Goal: Transaction & Acquisition: Purchase product/service

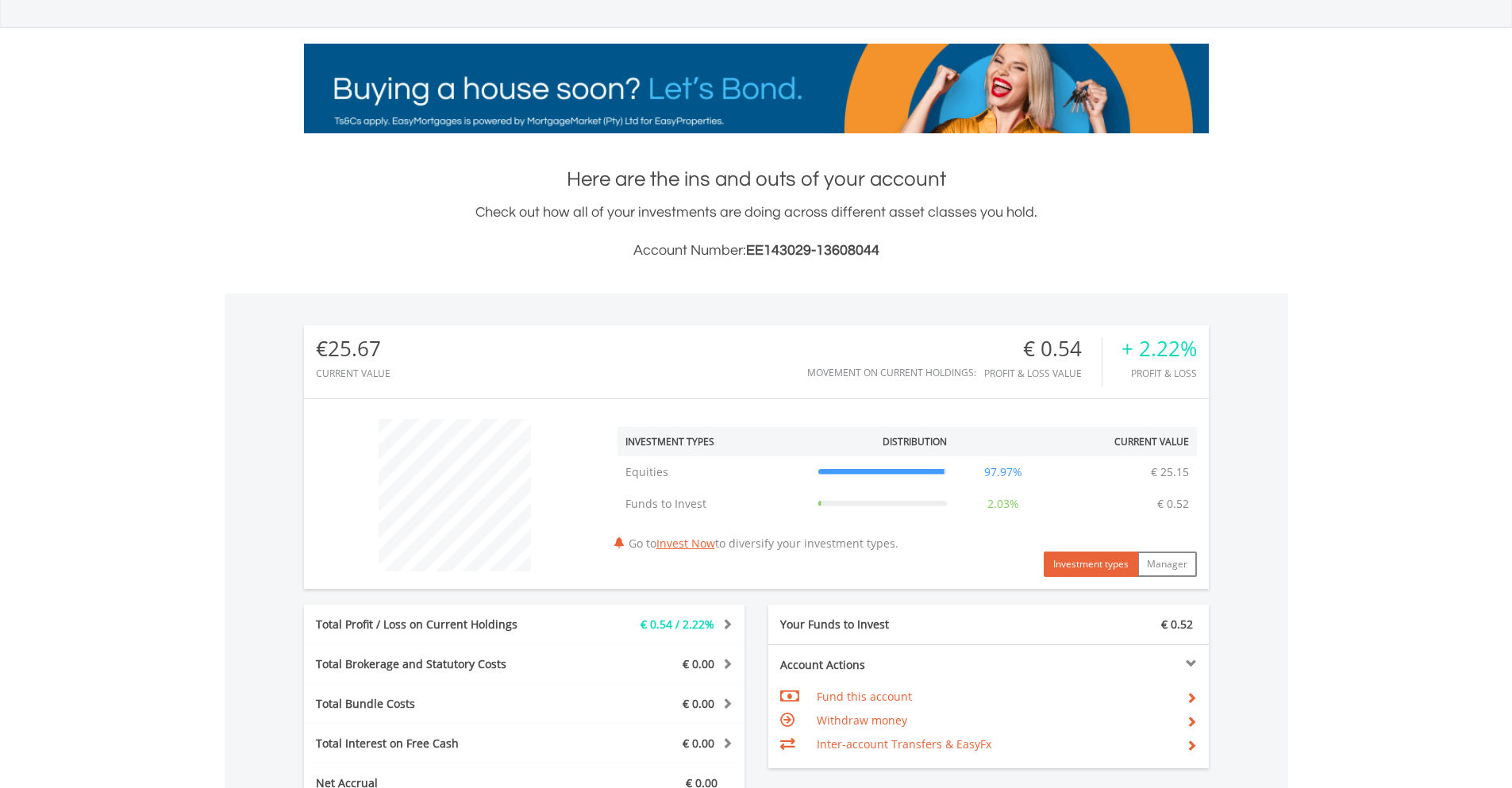
scroll to position [477, 0]
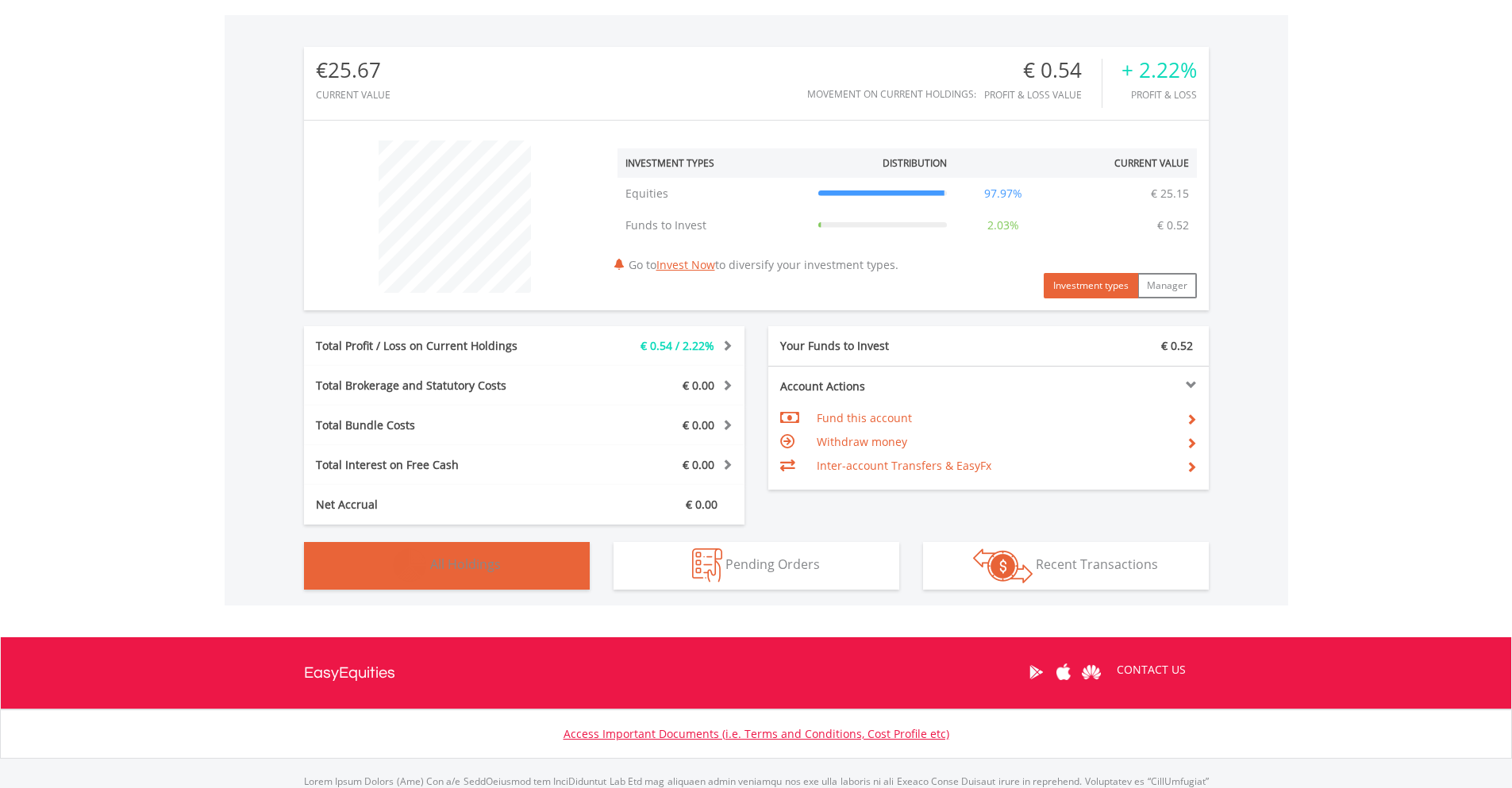
click at [409, 558] on img "button" at bounding box center [410, 565] width 34 height 34
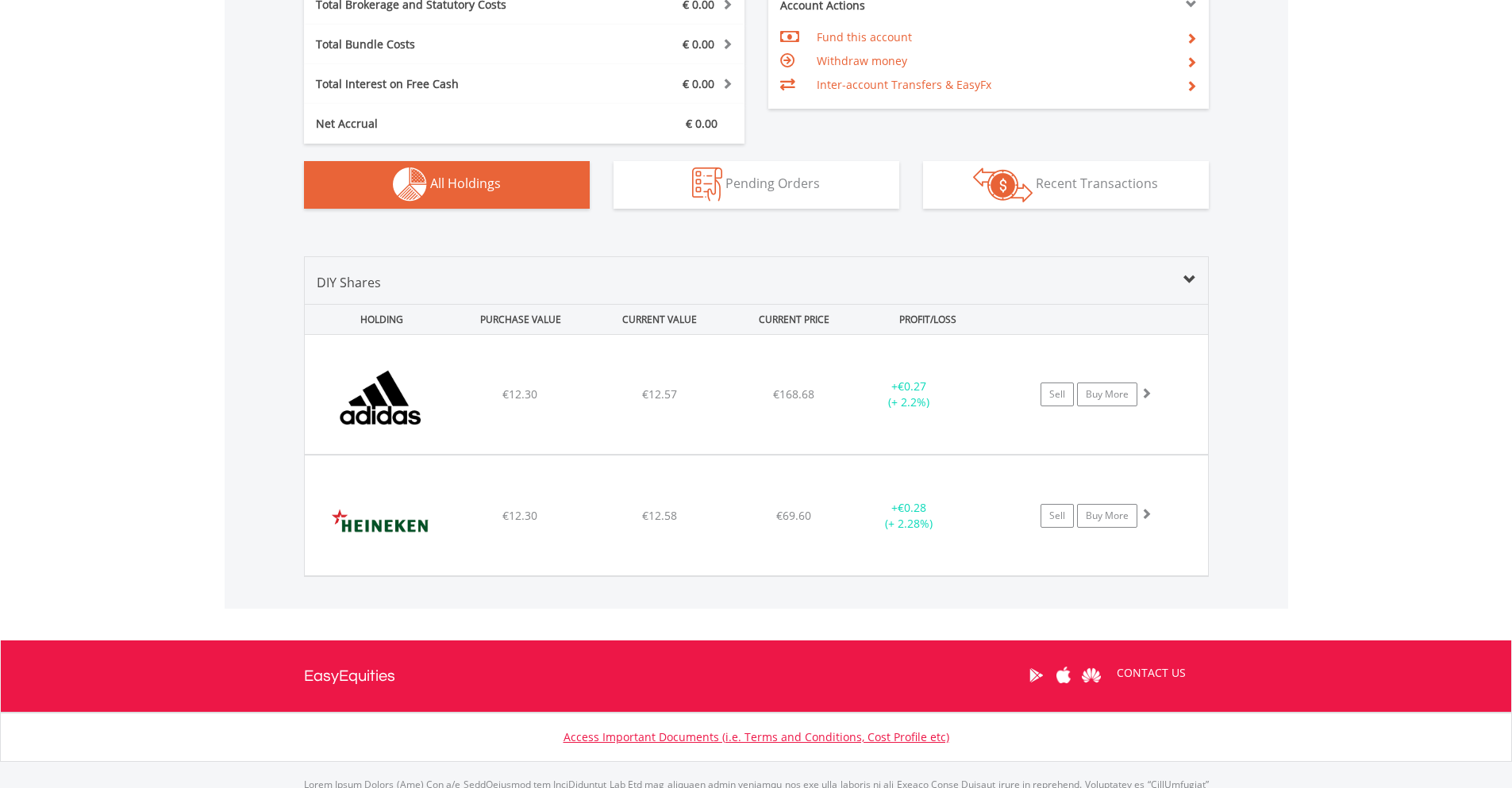
scroll to position [465, 0]
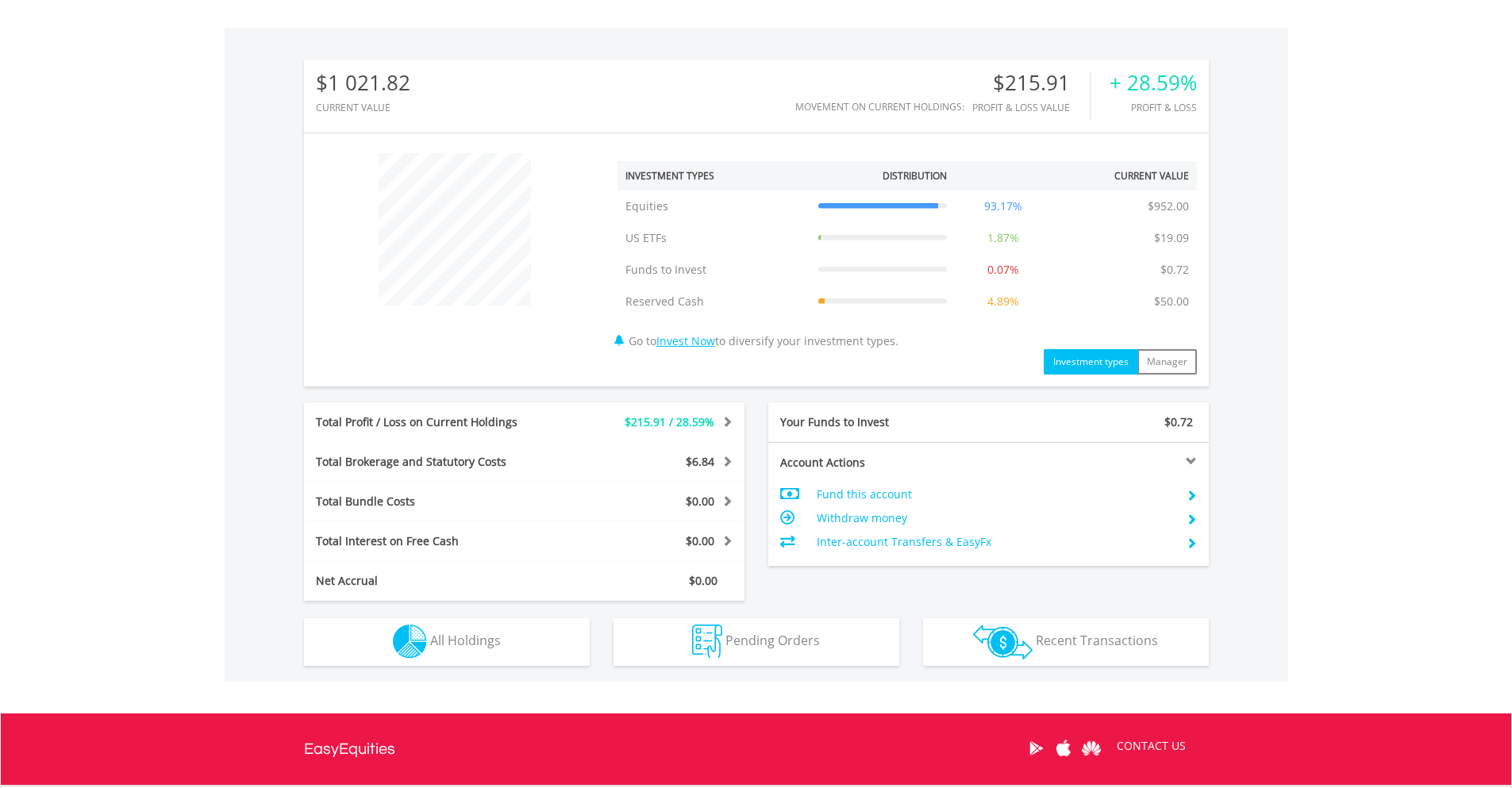
scroll to position [477, 0]
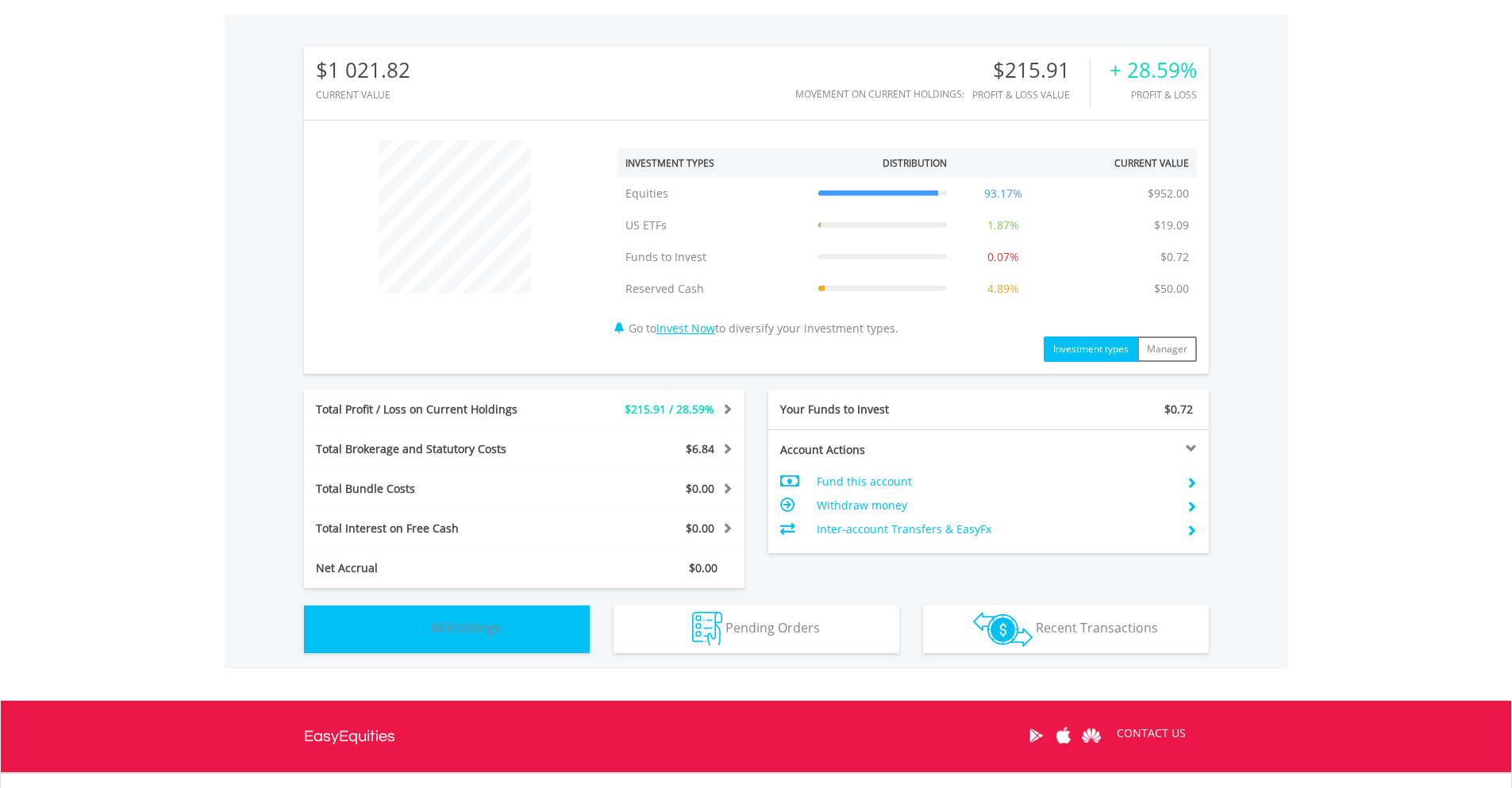
click at [459, 626] on span "All Holdings" at bounding box center [466, 628] width 71 height 17
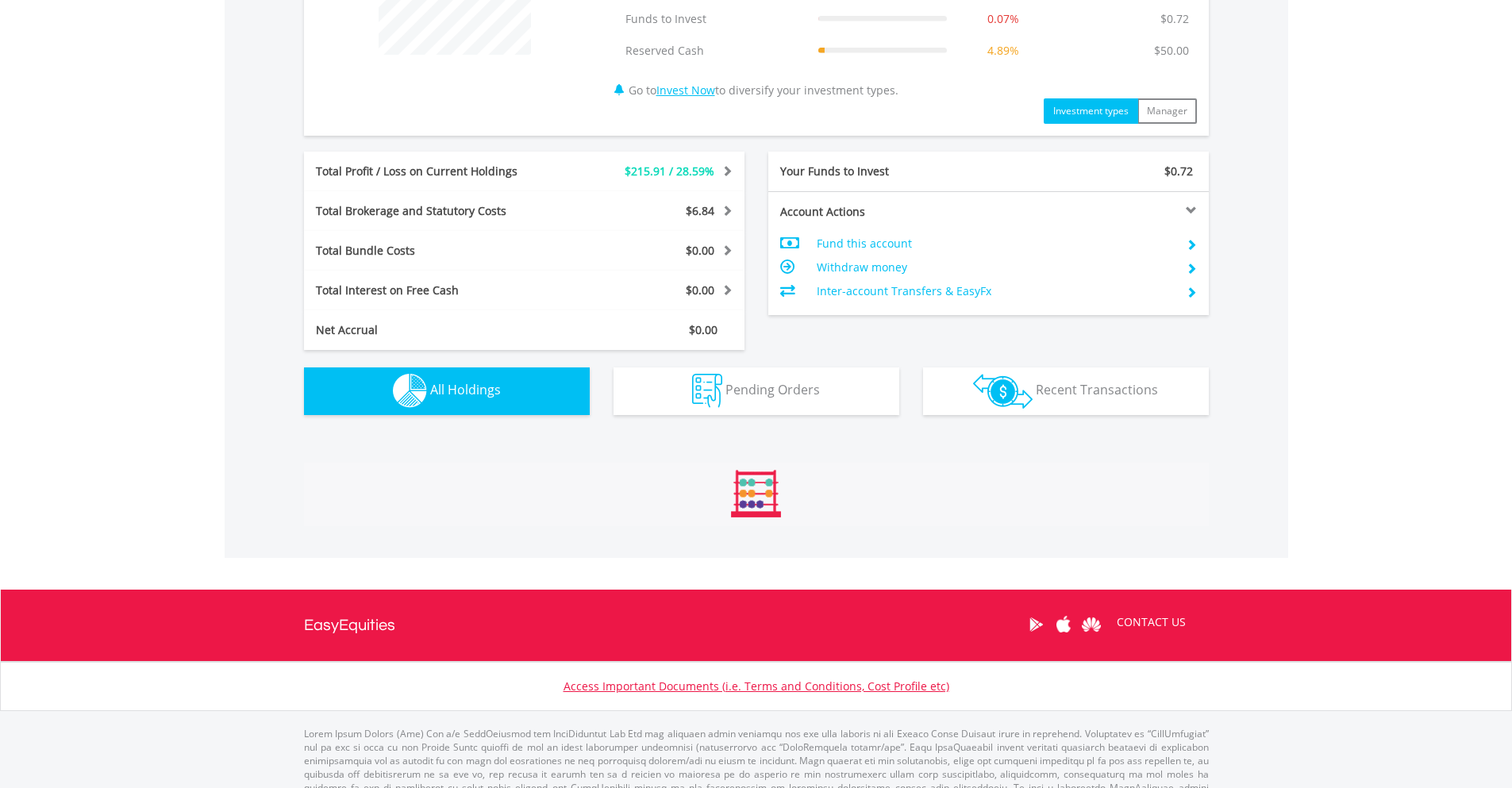
scroll to position [1177, 0]
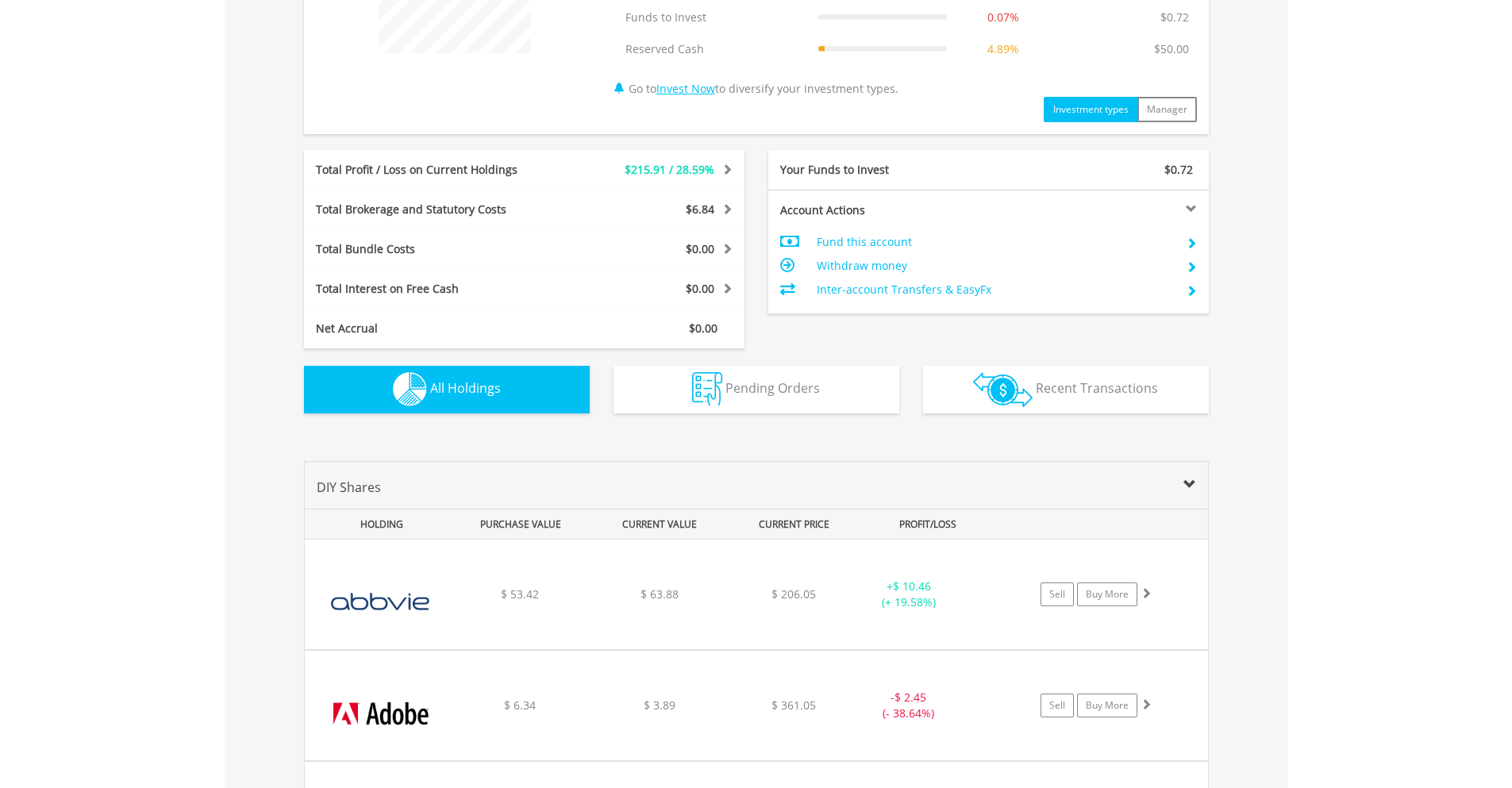
scroll to position [700, 0]
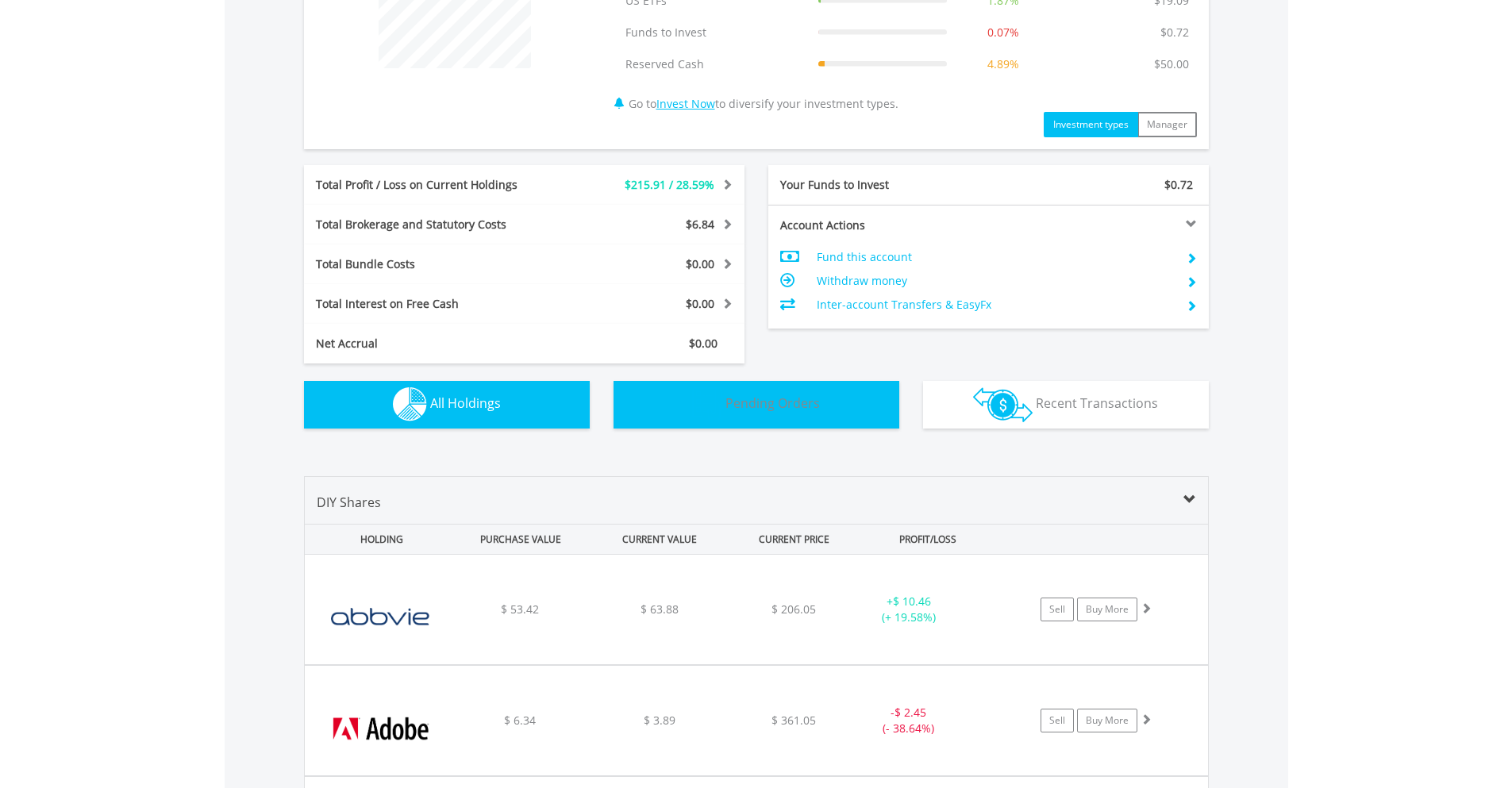
click at [861, 417] on button "Pending Orders Pending Orders" at bounding box center [756, 405] width 286 height 48
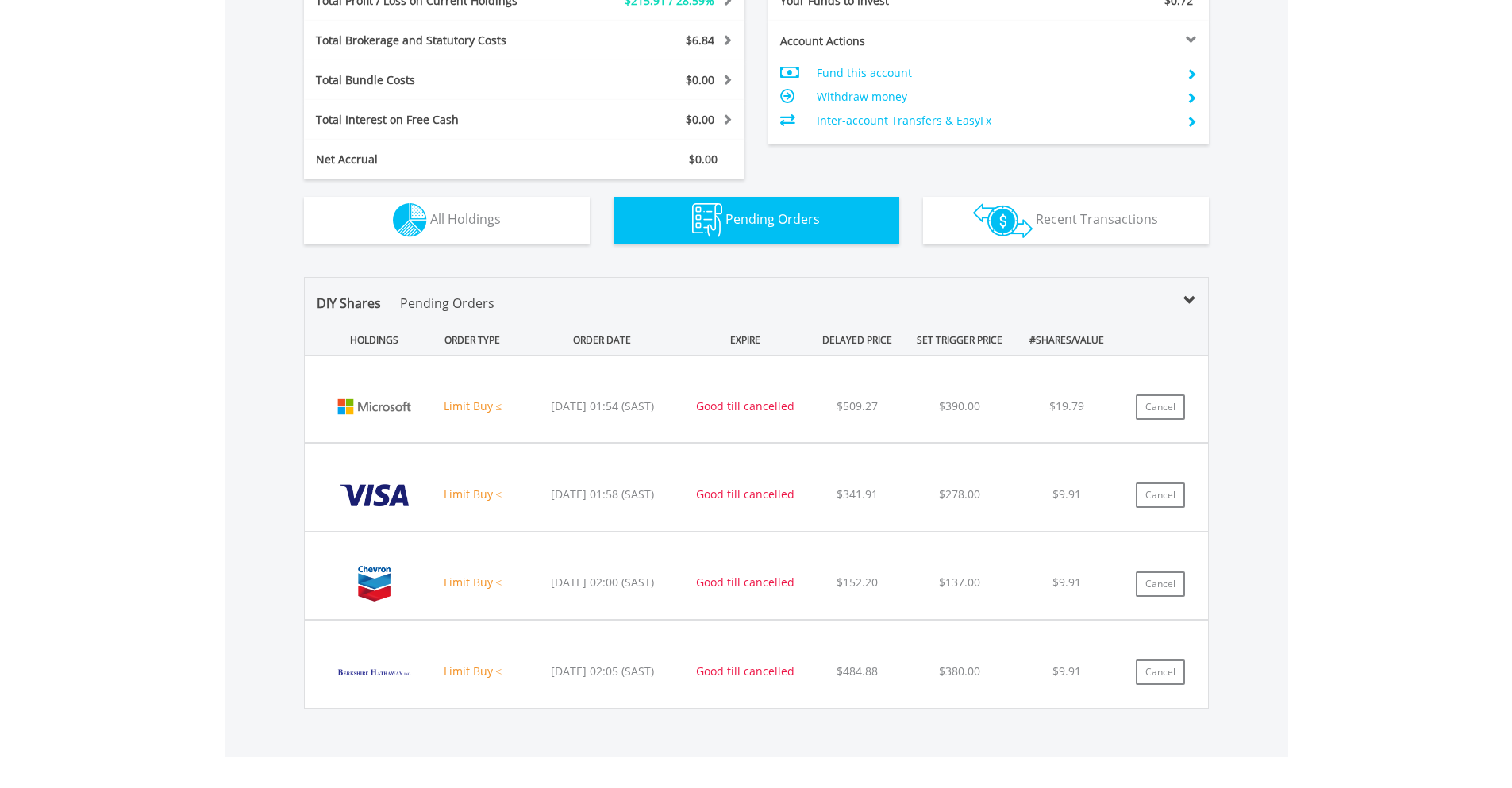
scroll to position [877, 0]
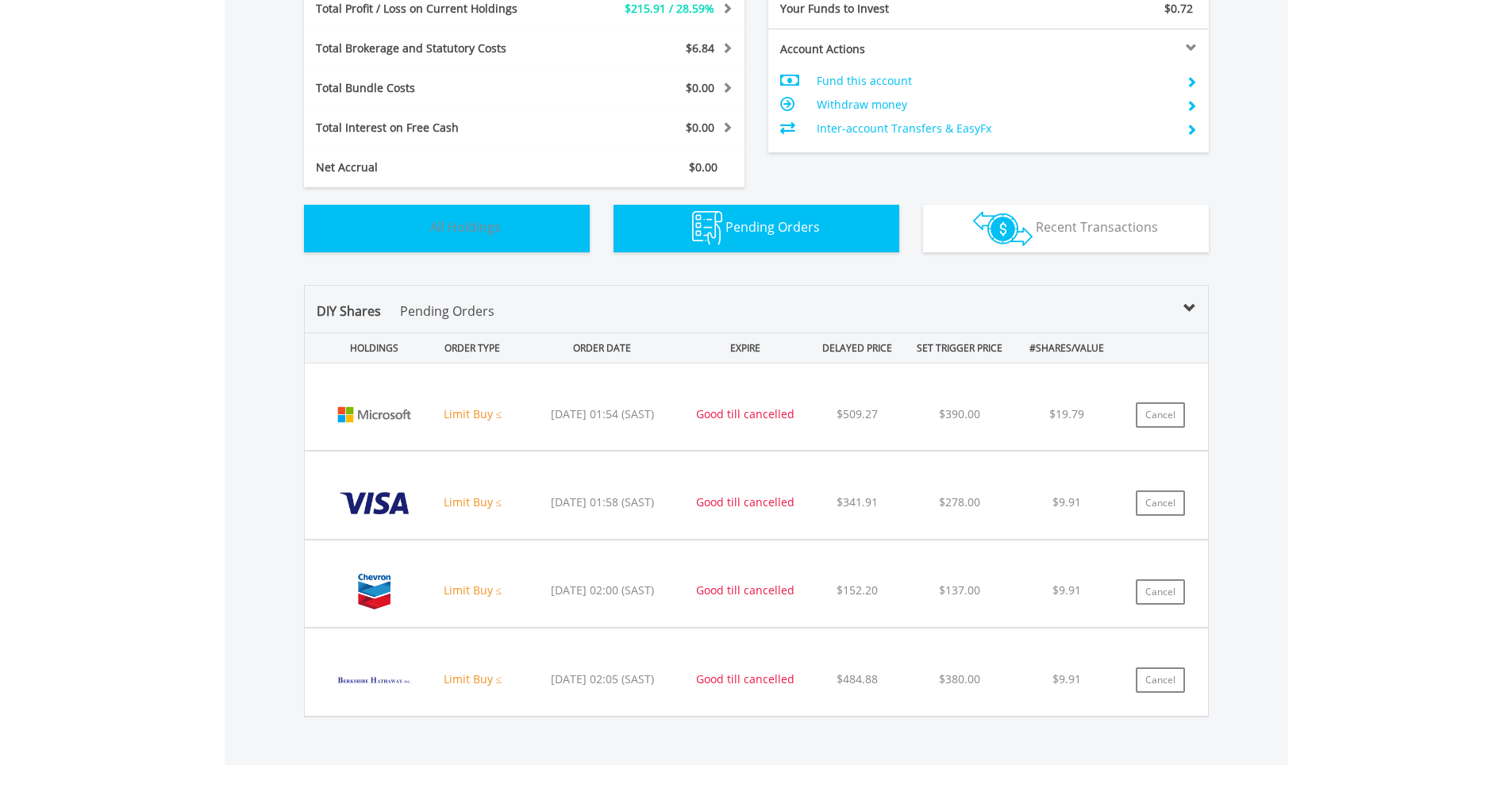
click at [545, 232] on button "Holdings All Holdings" at bounding box center [447, 229] width 286 height 48
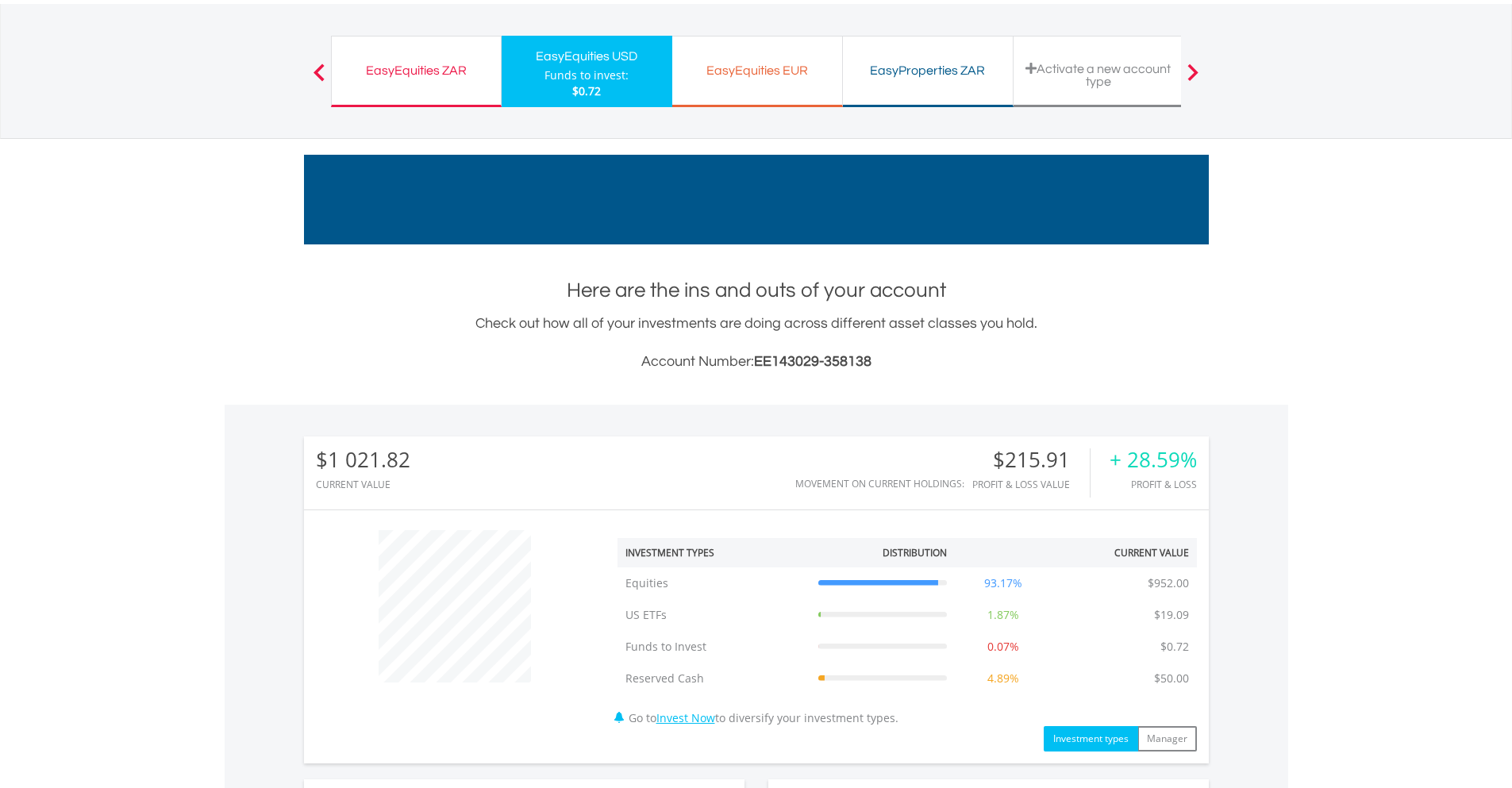
scroll to position [0, 0]
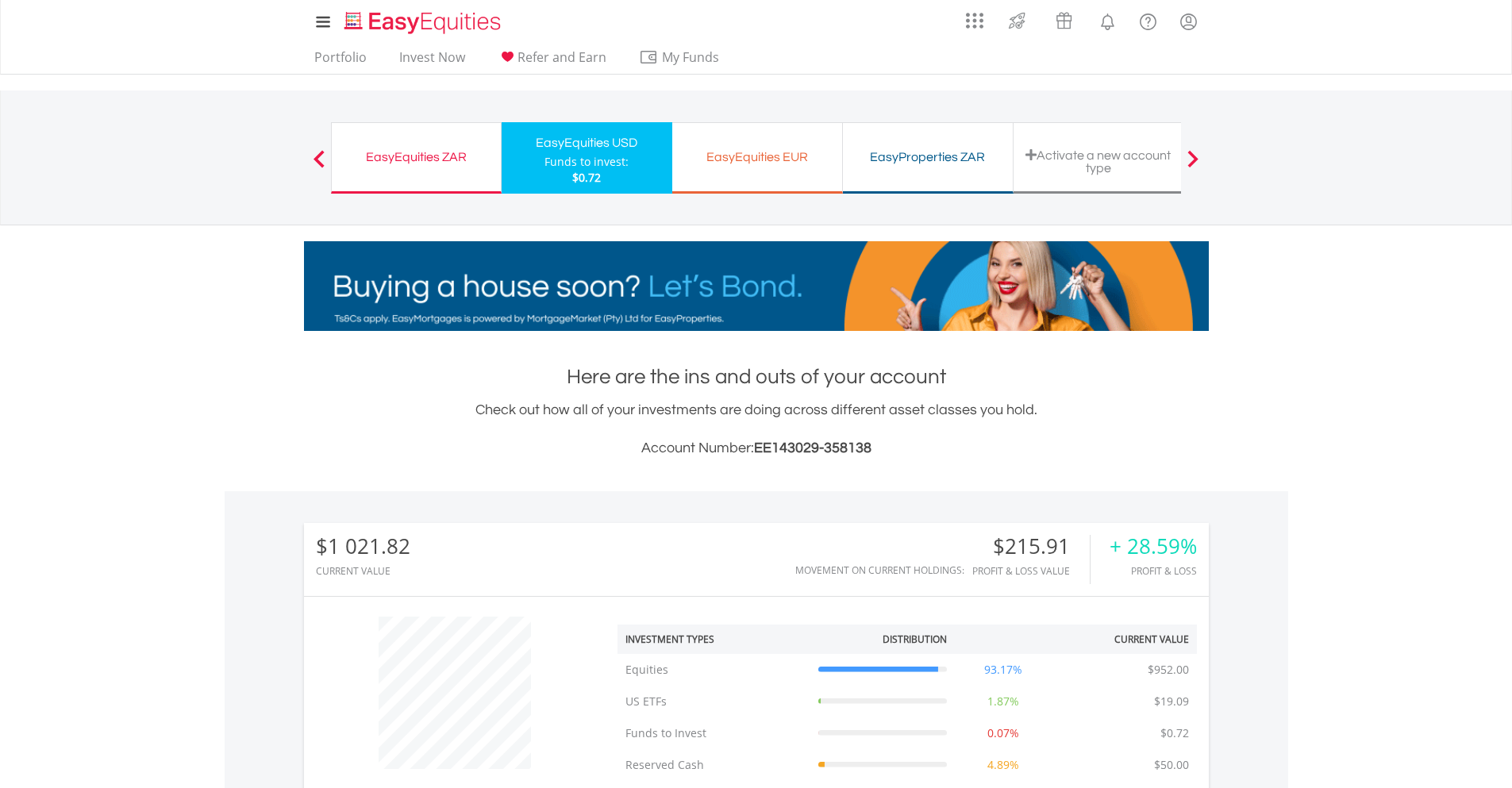
click at [750, 174] on div "EasyEquities EUR Funds to invest: $0.72" at bounding box center [757, 158] width 171 height 71
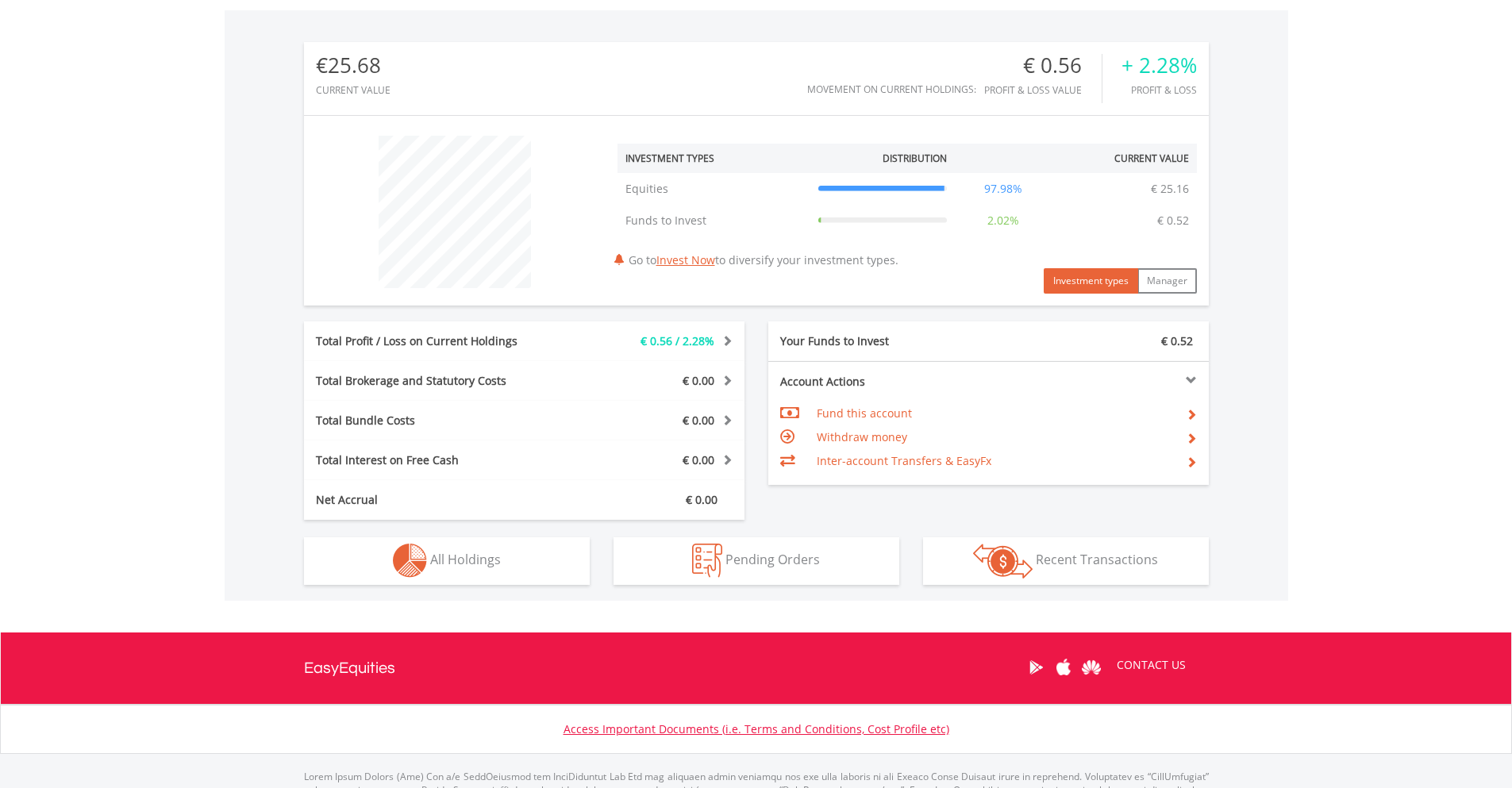
scroll to position [555, 0]
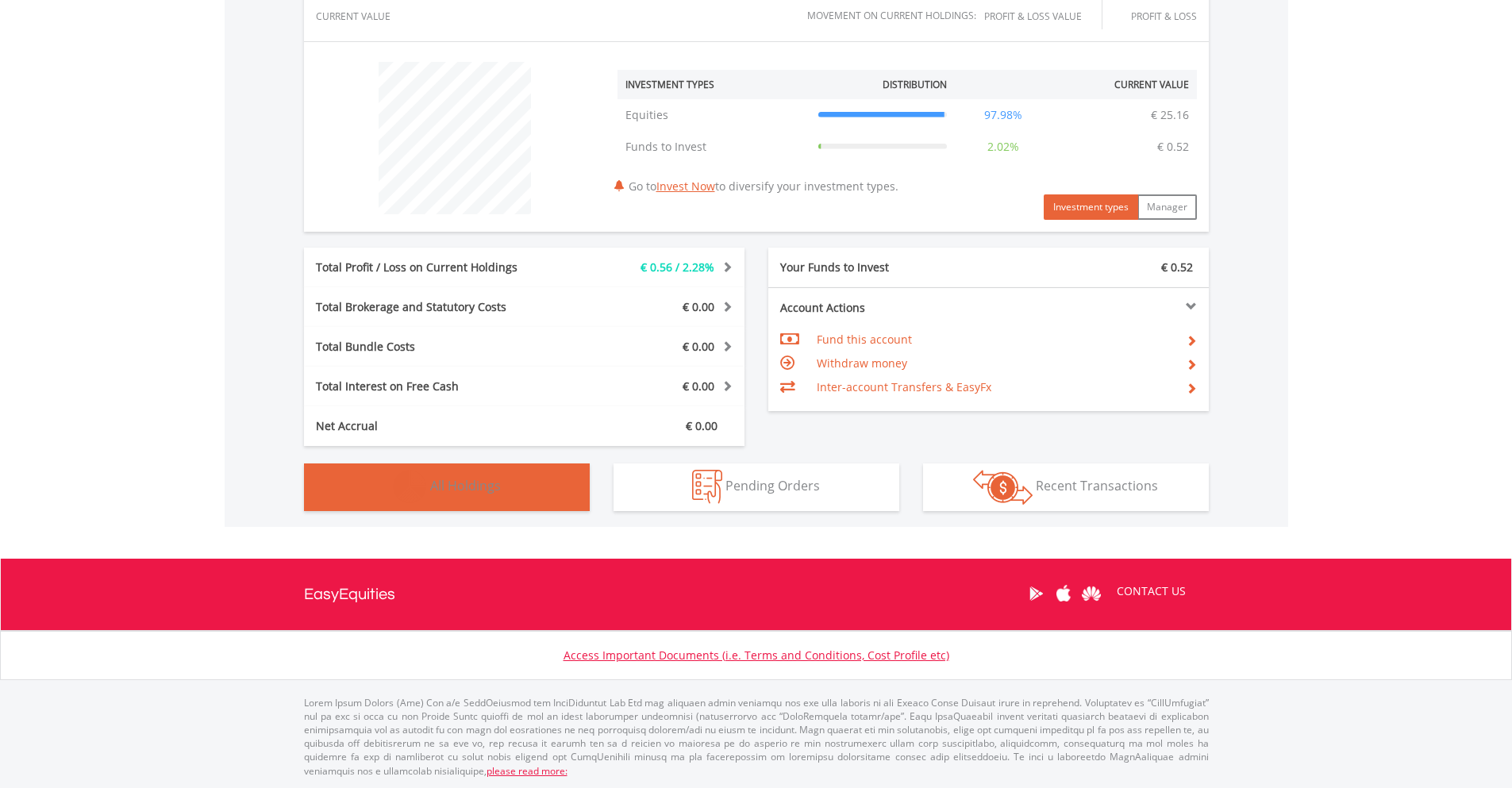
click at [546, 496] on button "Holdings All Holdings" at bounding box center [447, 487] width 286 height 48
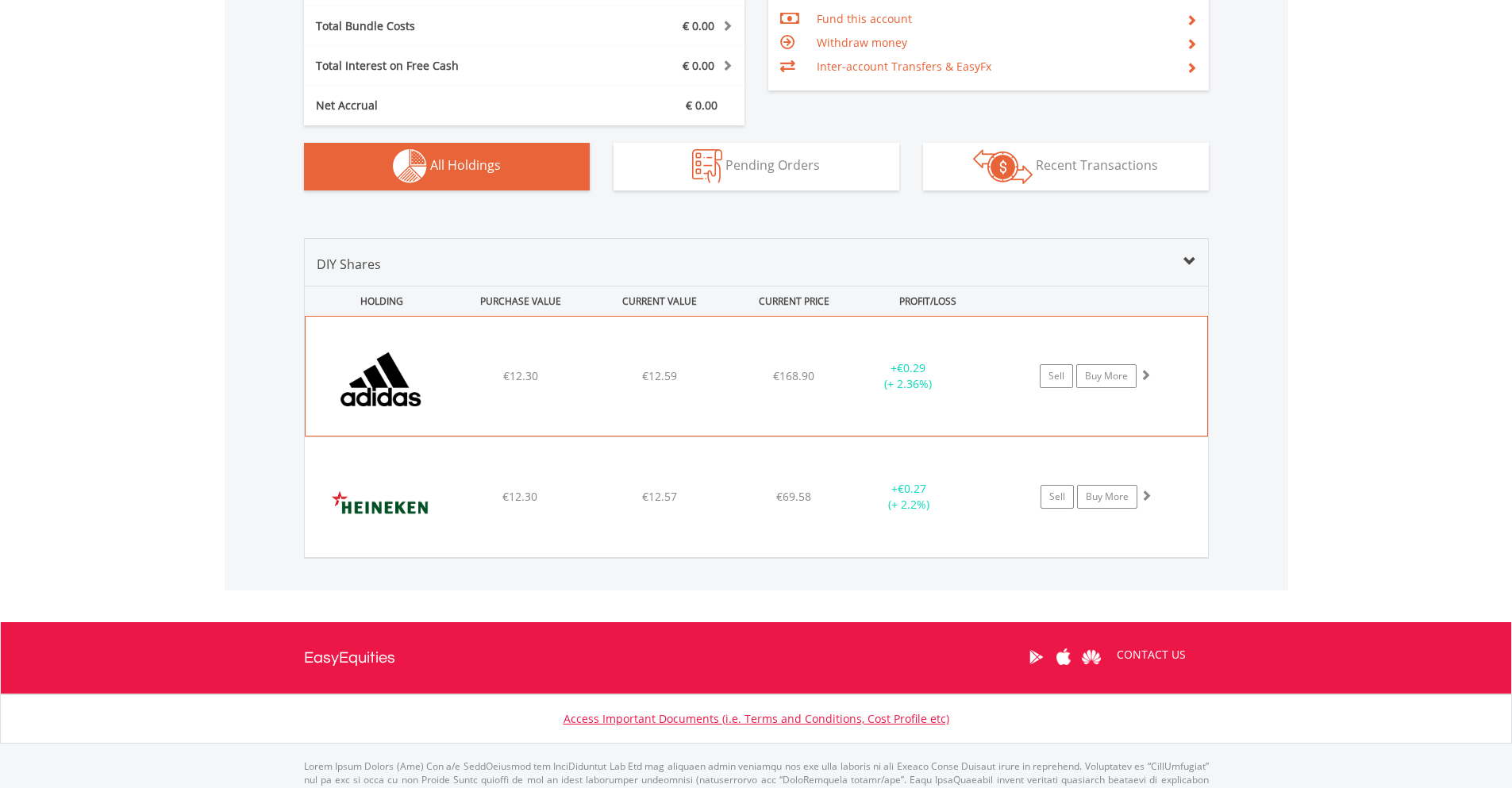
scroll to position [938, 0]
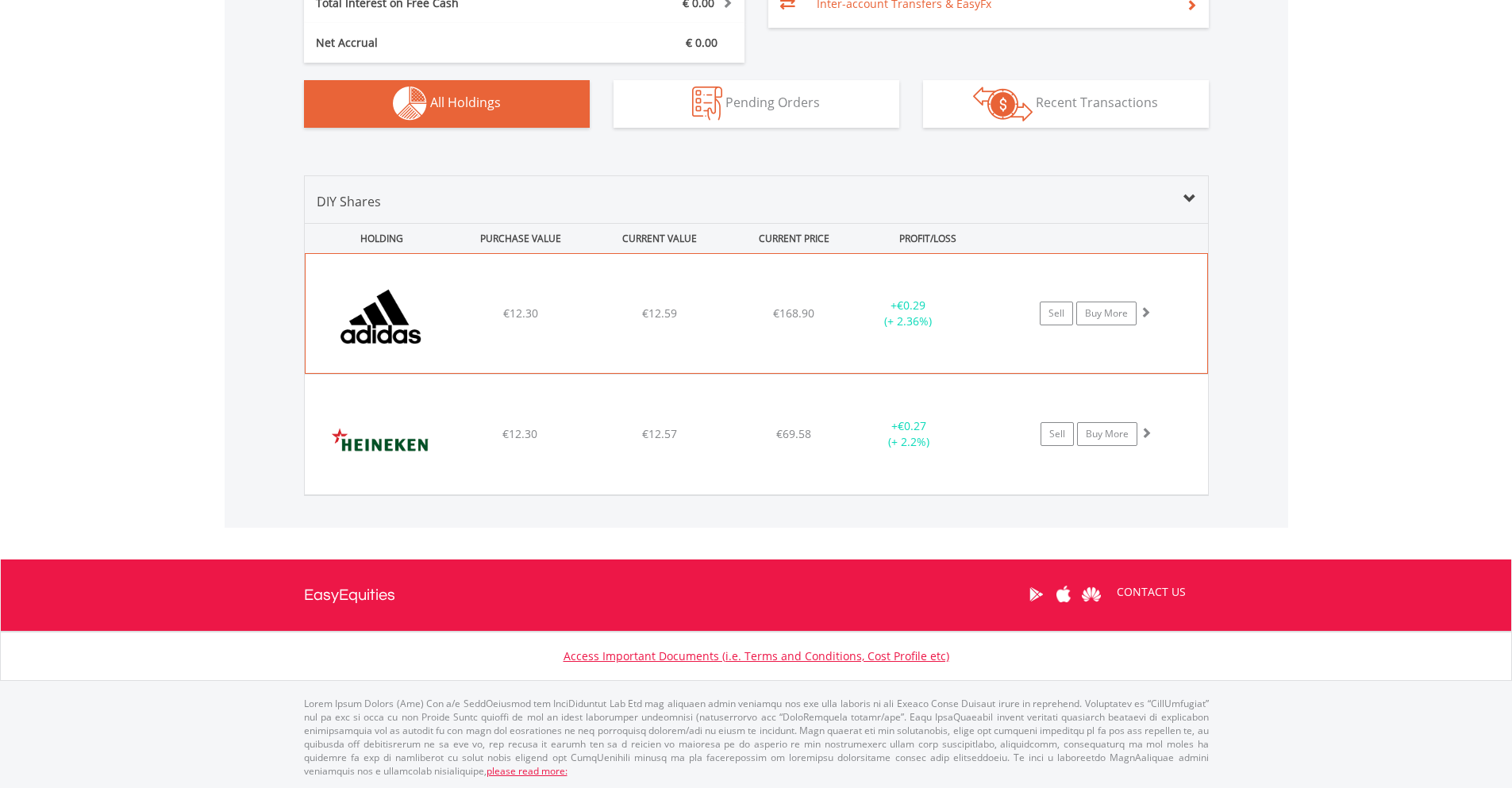
click at [619, 314] on div "€12.59" at bounding box center [659, 313] width 135 height 16
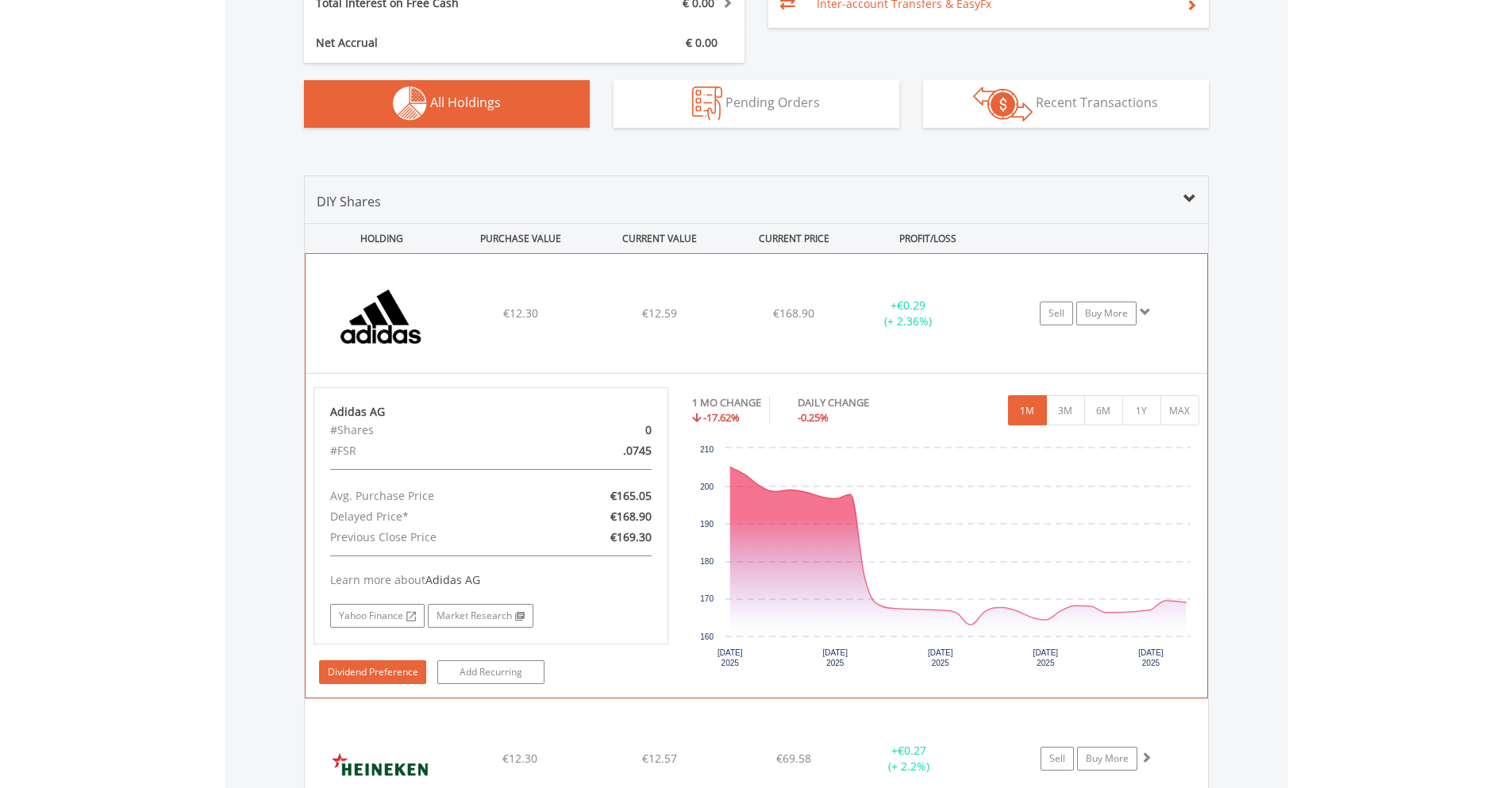
click at [397, 661] on link "Dividend Preference" at bounding box center [372, 672] width 107 height 24
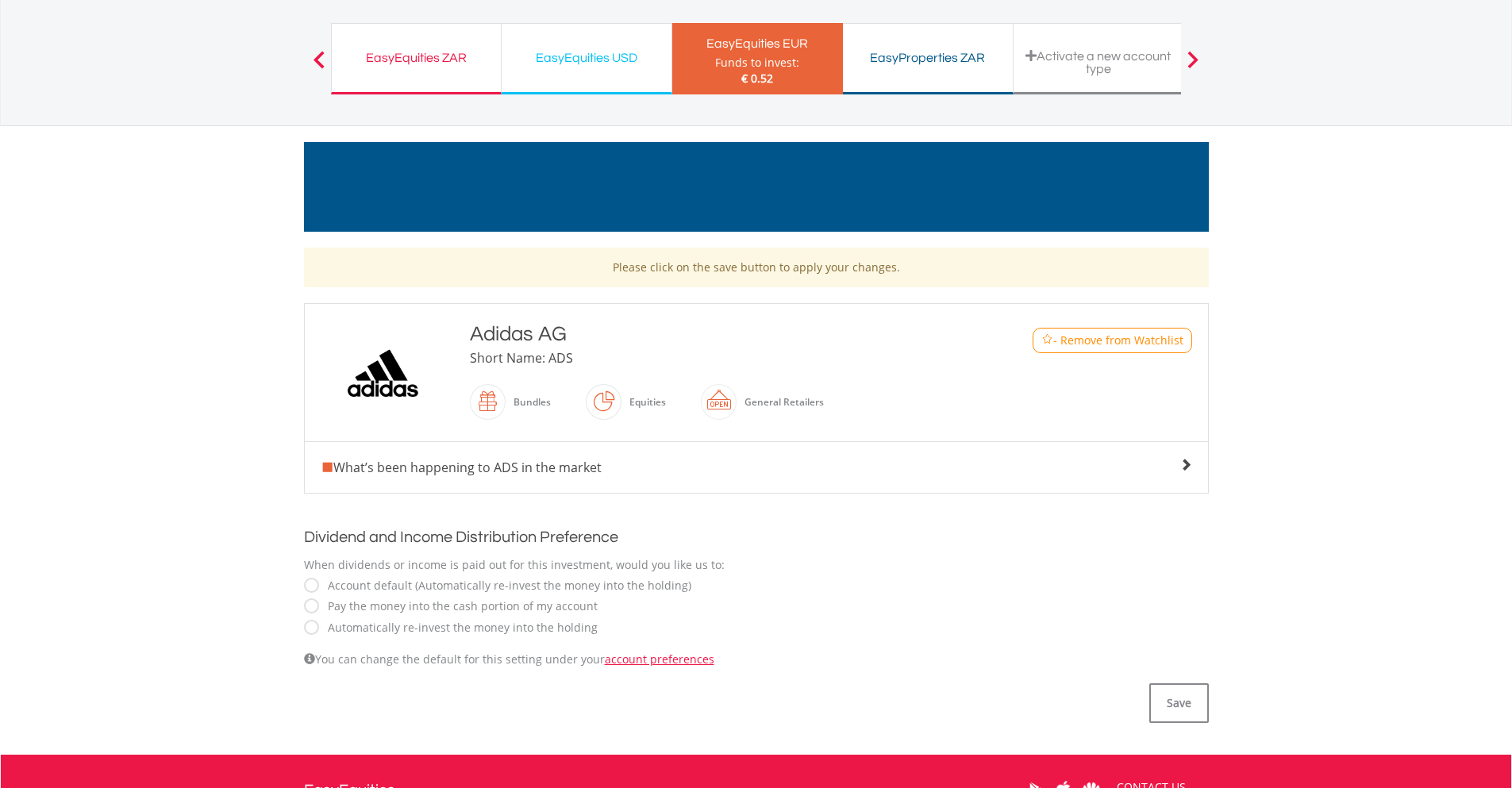
scroll to position [294, 0]
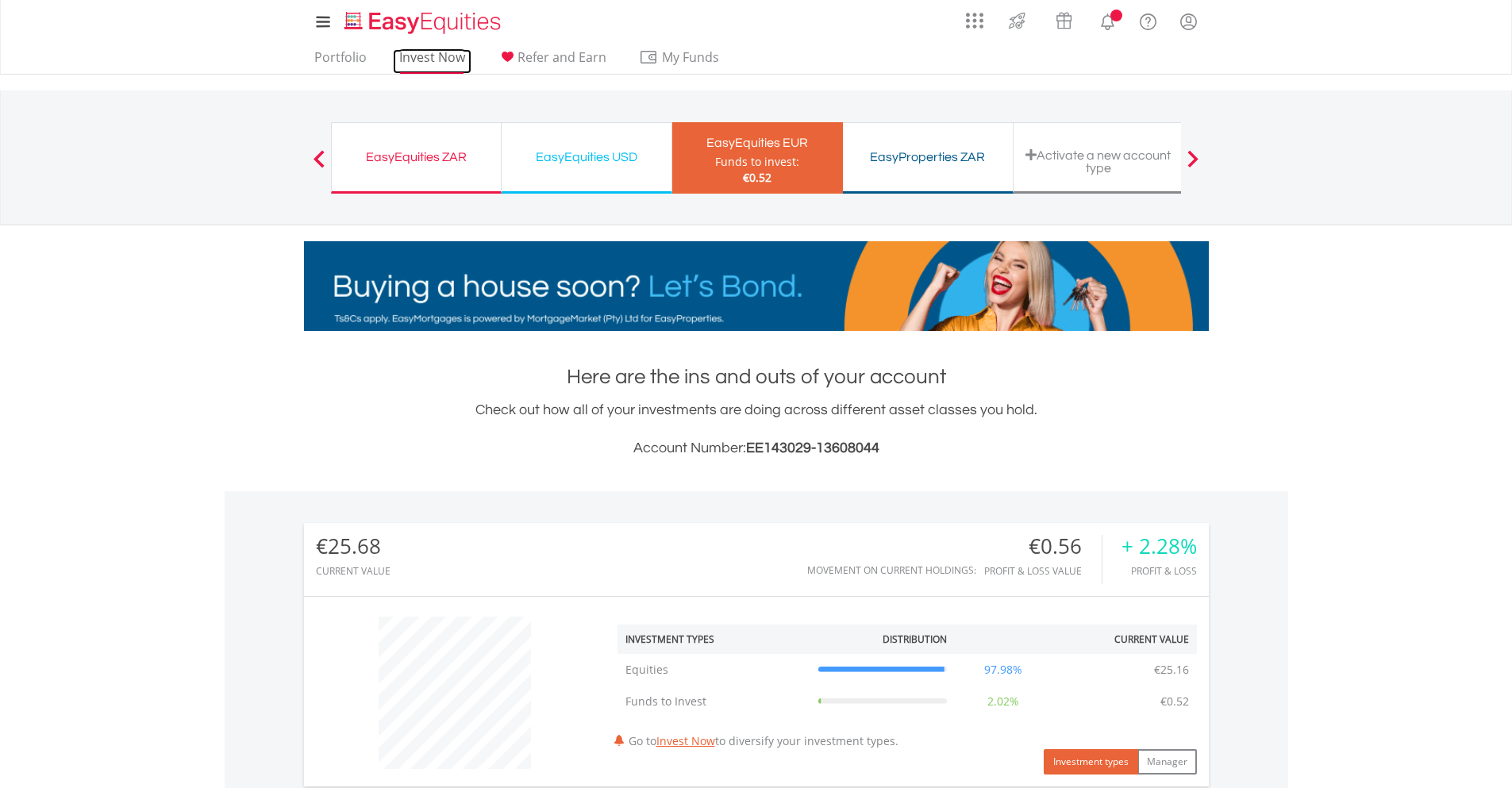
click at [446, 64] on link "Invest Now" at bounding box center [432, 62] width 78 height 25
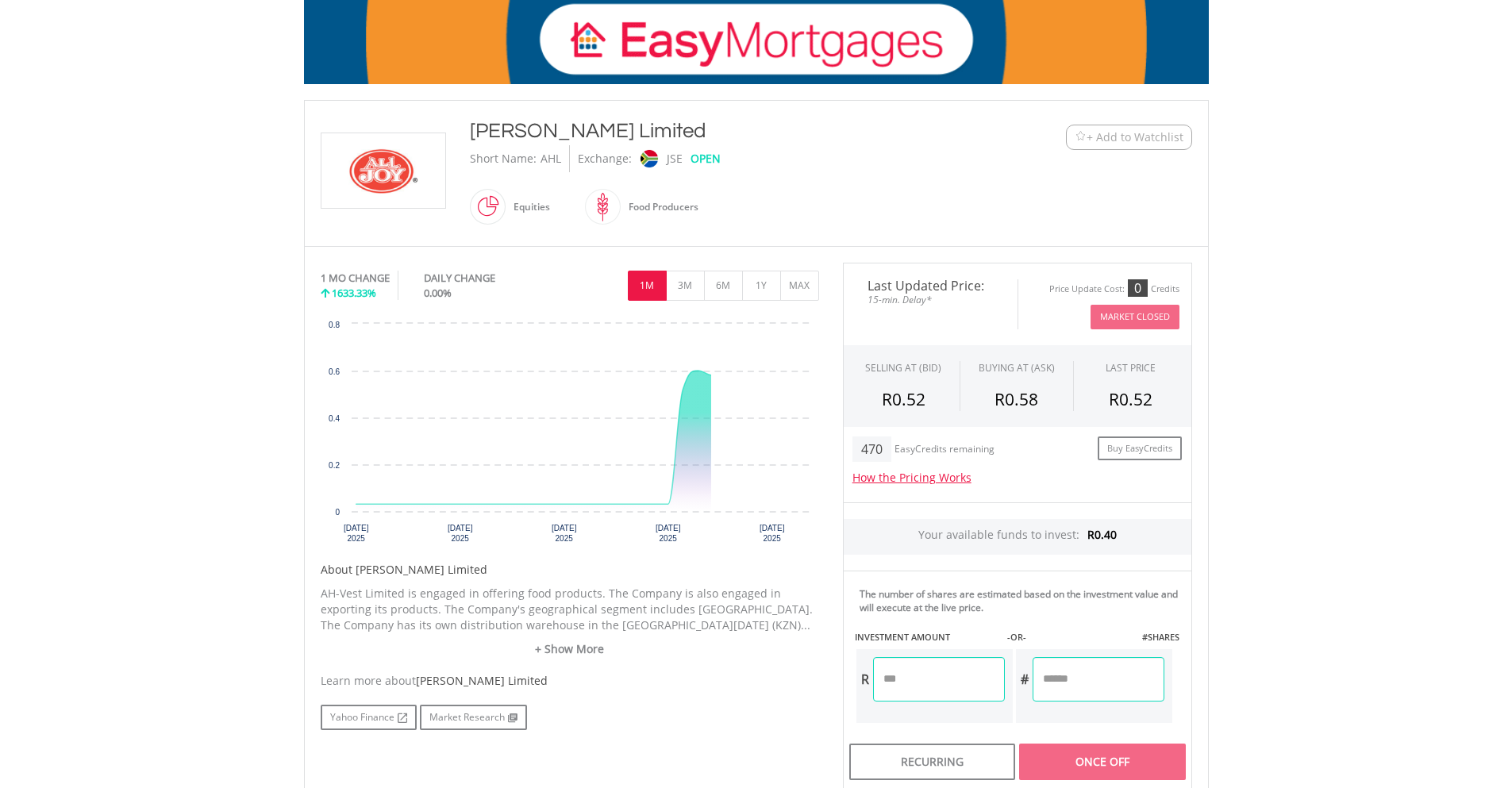
scroll to position [396, 0]
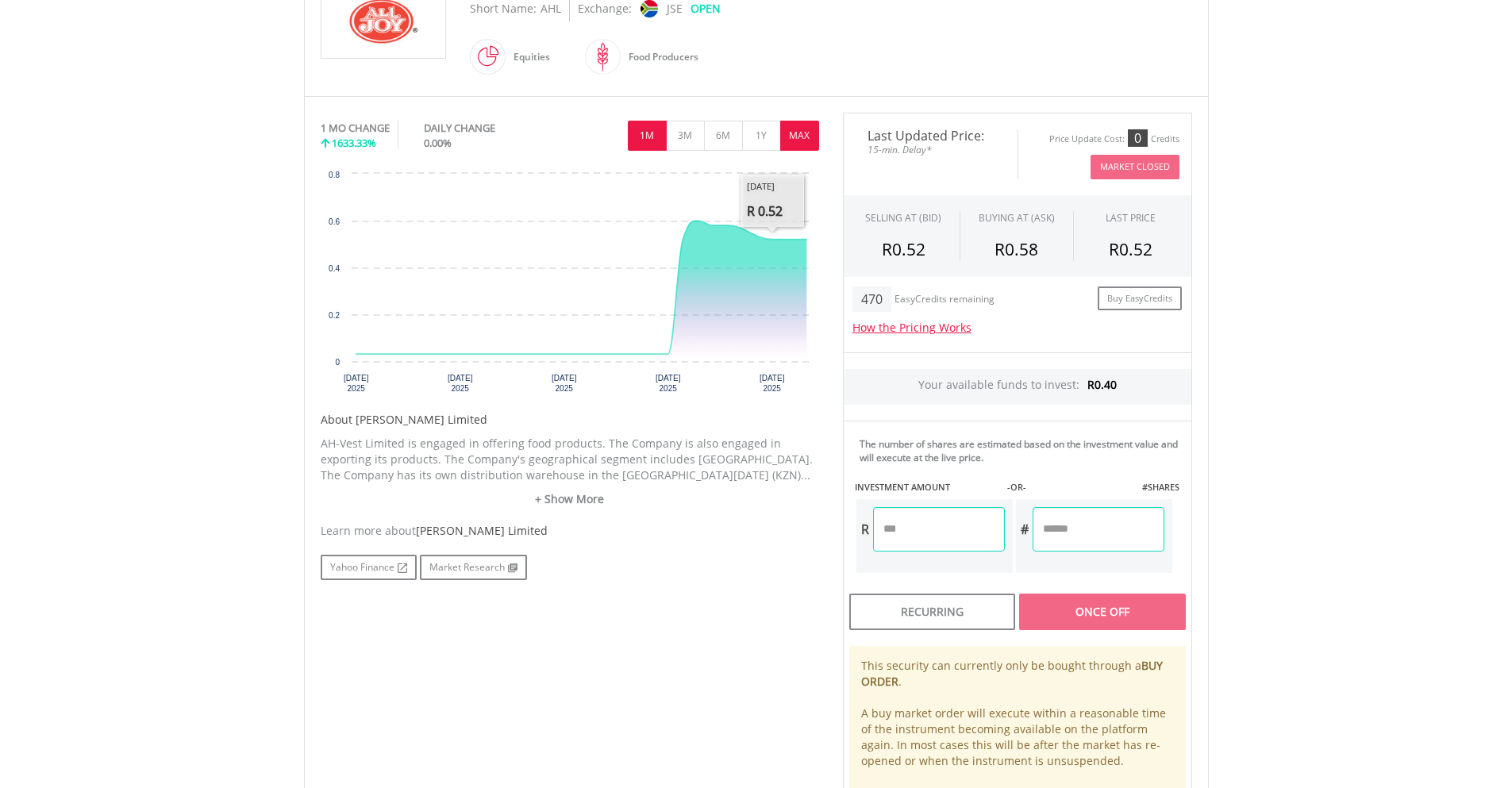
click at [787, 134] on button "MAX" at bounding box center [799, 135] width 39 height 31
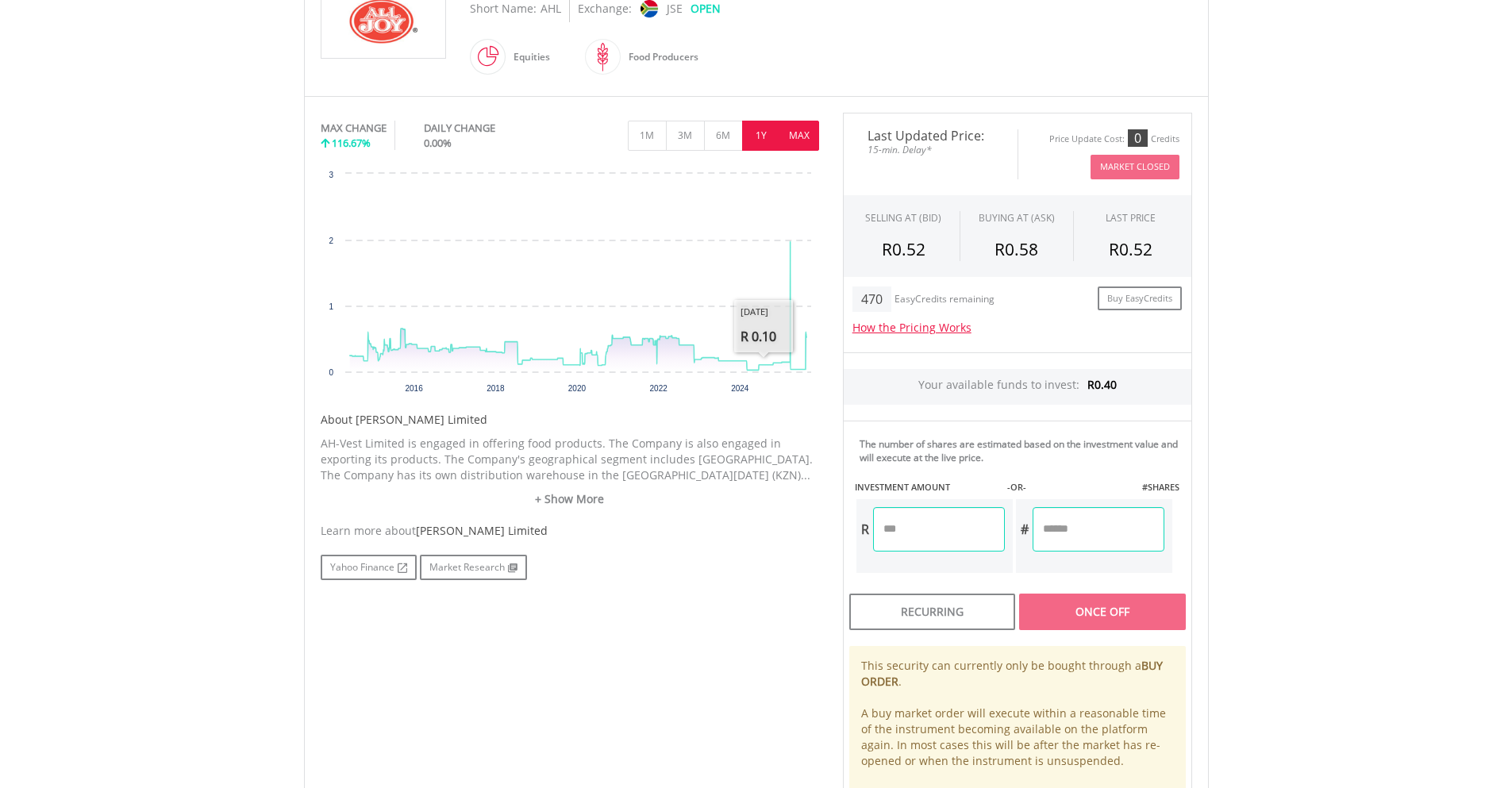
click at [756, 135] on button "1Y" at bounding box center [761, 135] width 39 height 31
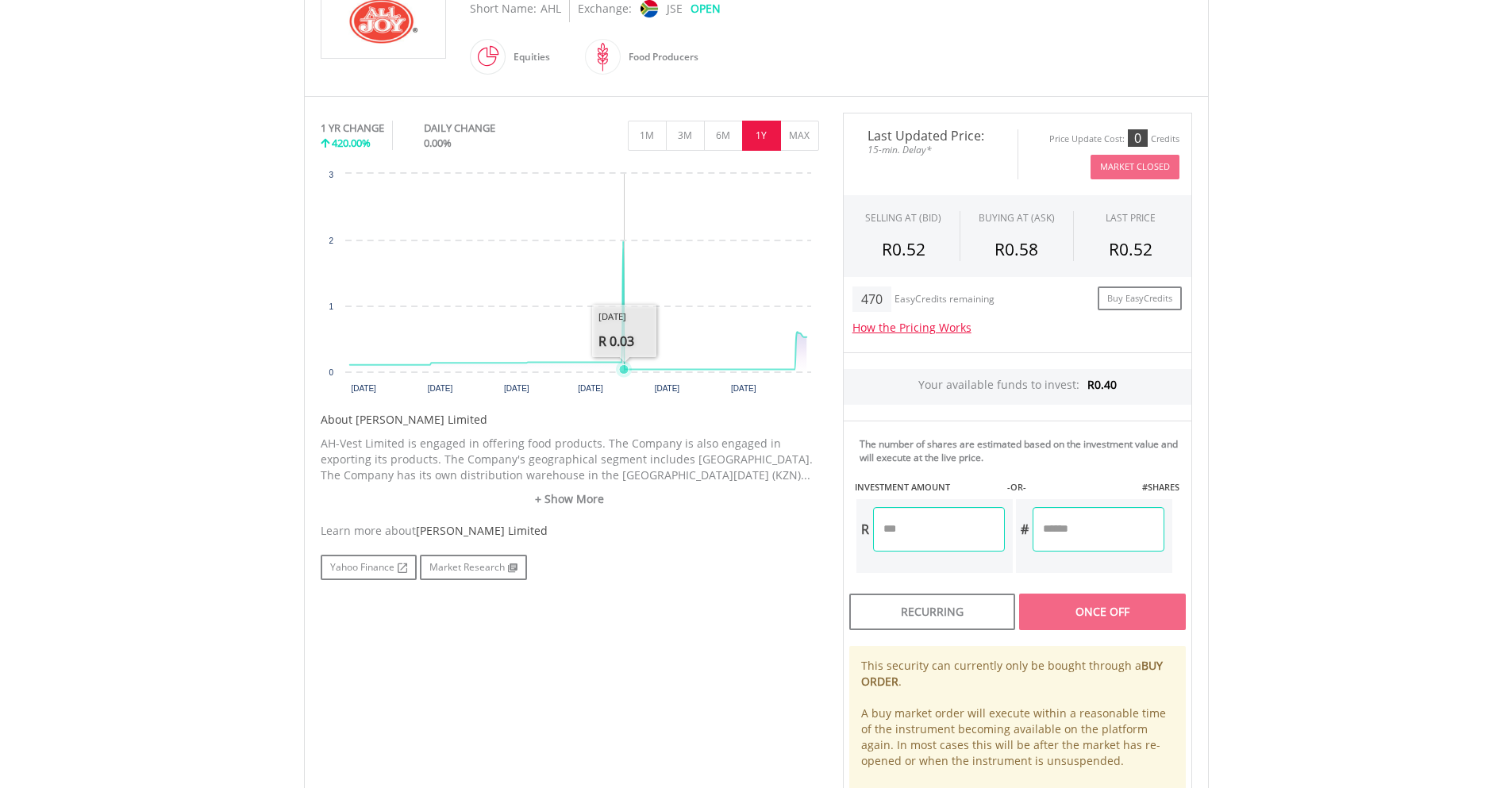
click at [623, 243] on icon "Interactive chart" at bounding box center [577, 306] width 457 height 129
click at [789, 137] on button "MAX" at bounding box center [799, 135] width 39 height 31
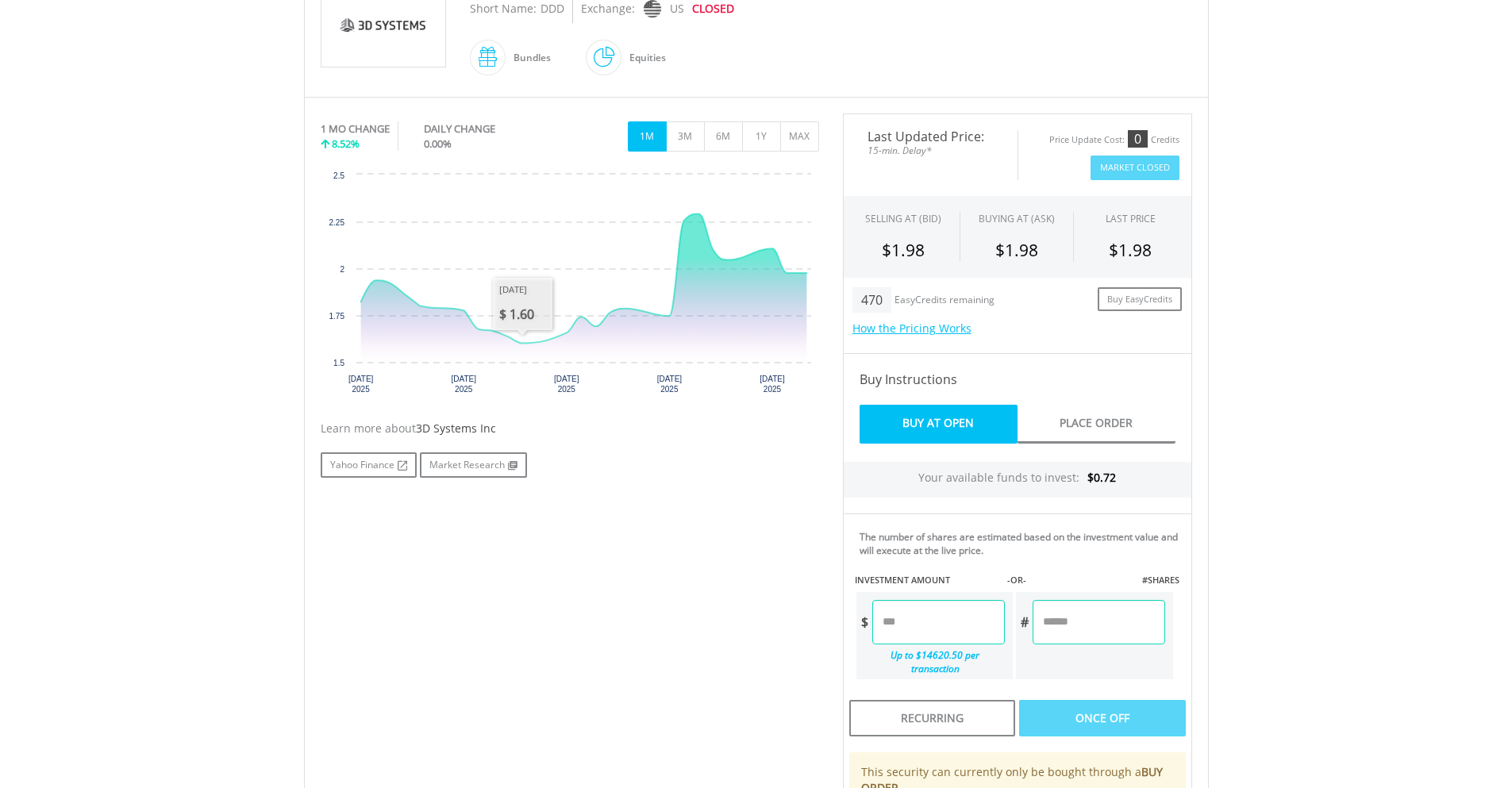
scroll to position [79, 0]
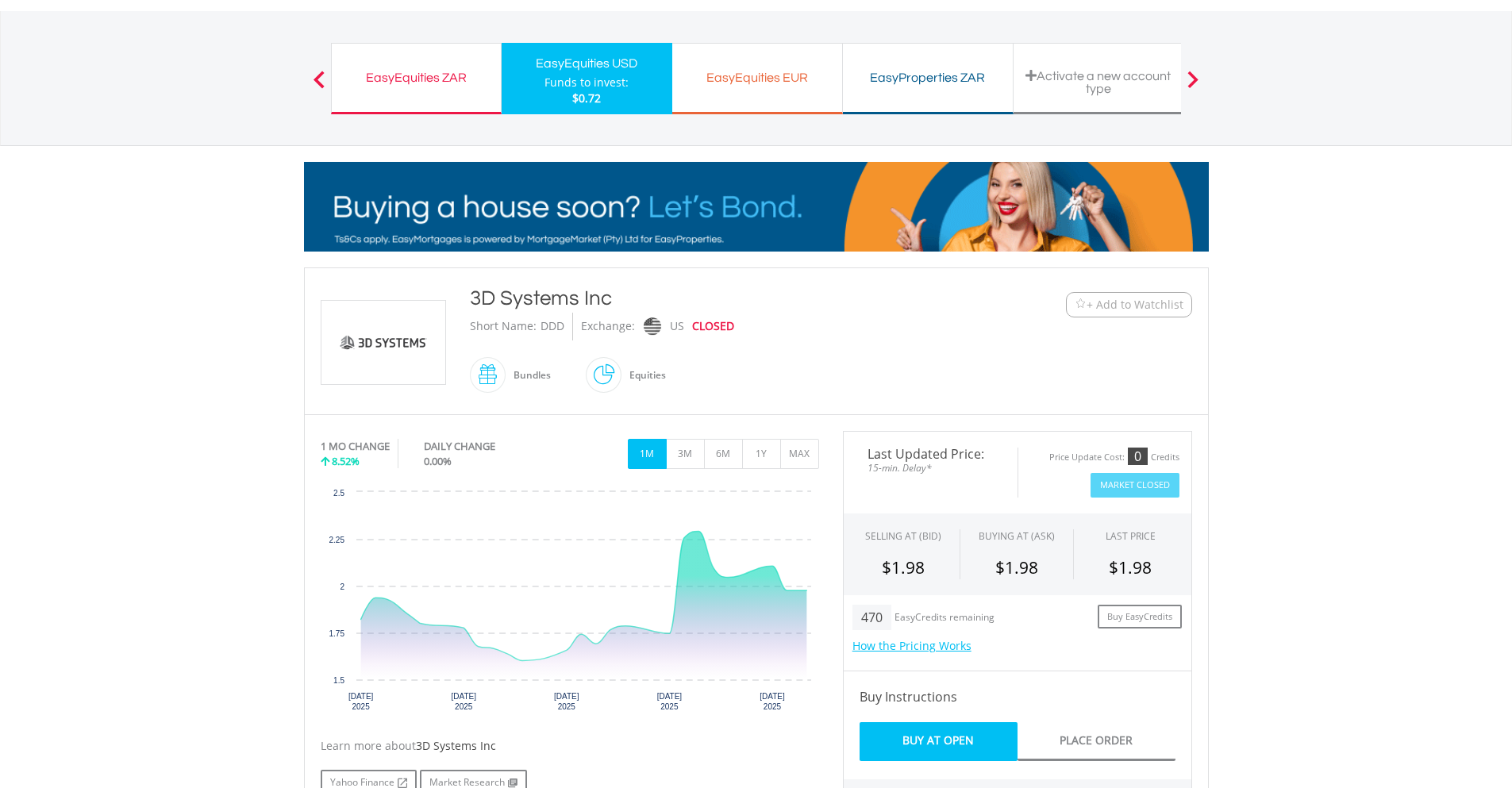
drag, startPoint x: 623, startPoint y: 299, endPoint x: 473, endPoint y: 299, distance: 150.0
click at [473, 299] on div "3D Systems Inc" at bounding box center [718, 298] width 498 height 29
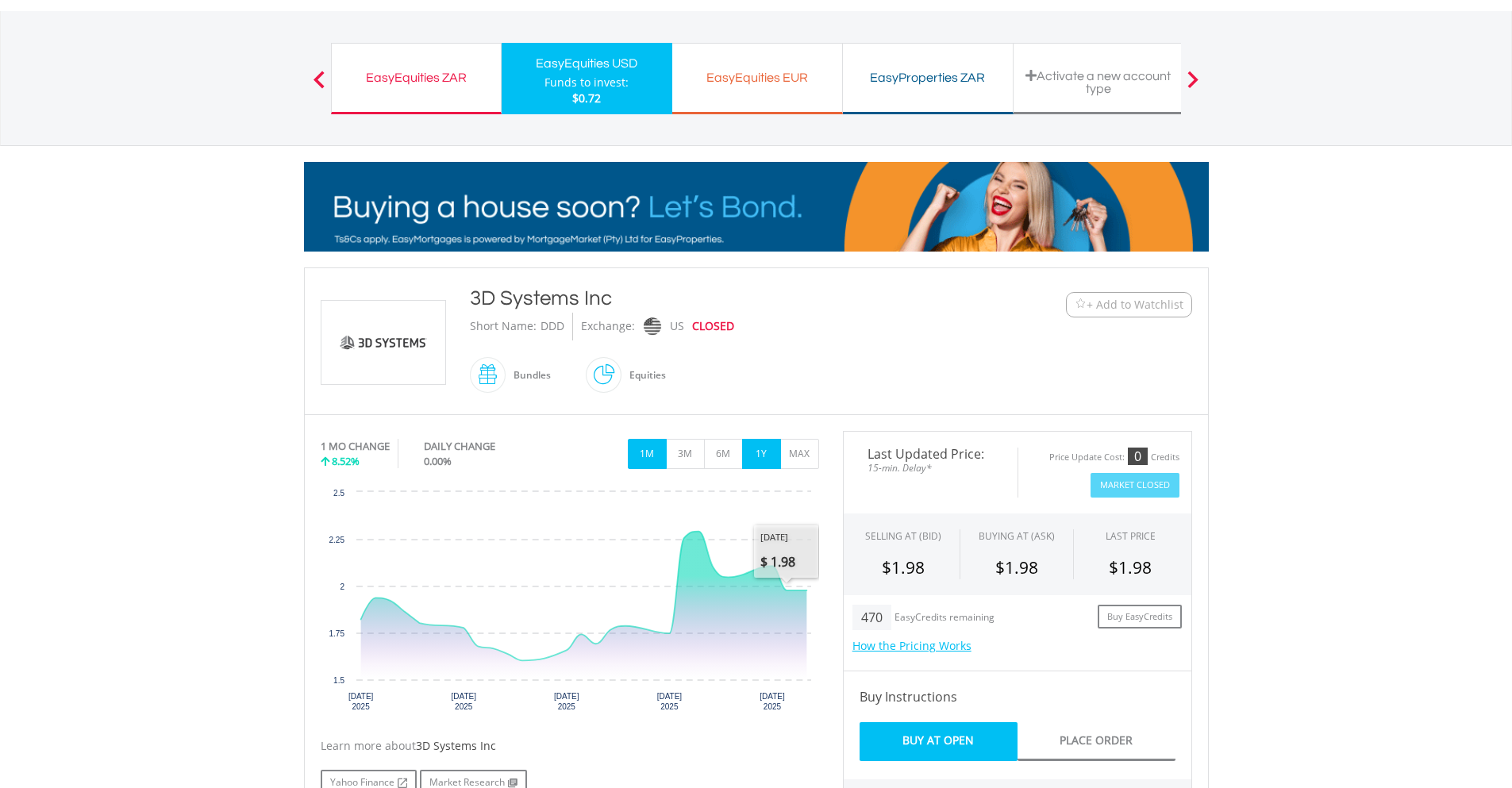
click at [775, 449] on button "1Y" at bounding box center [761, 453] width 39 height 31
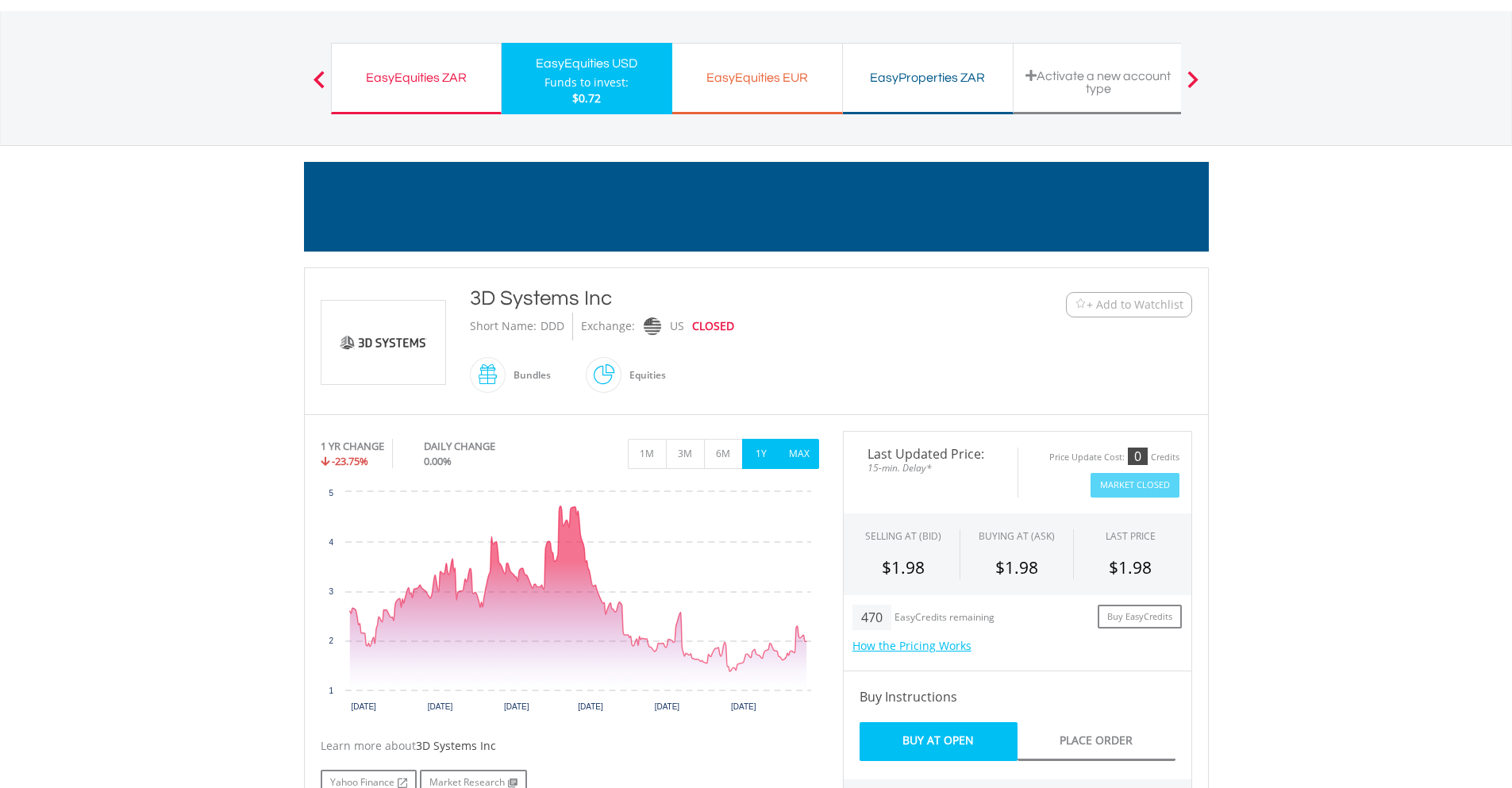
click at [810, 444] on button "MAX" at bounding box center [799, 453] width 39 height 31
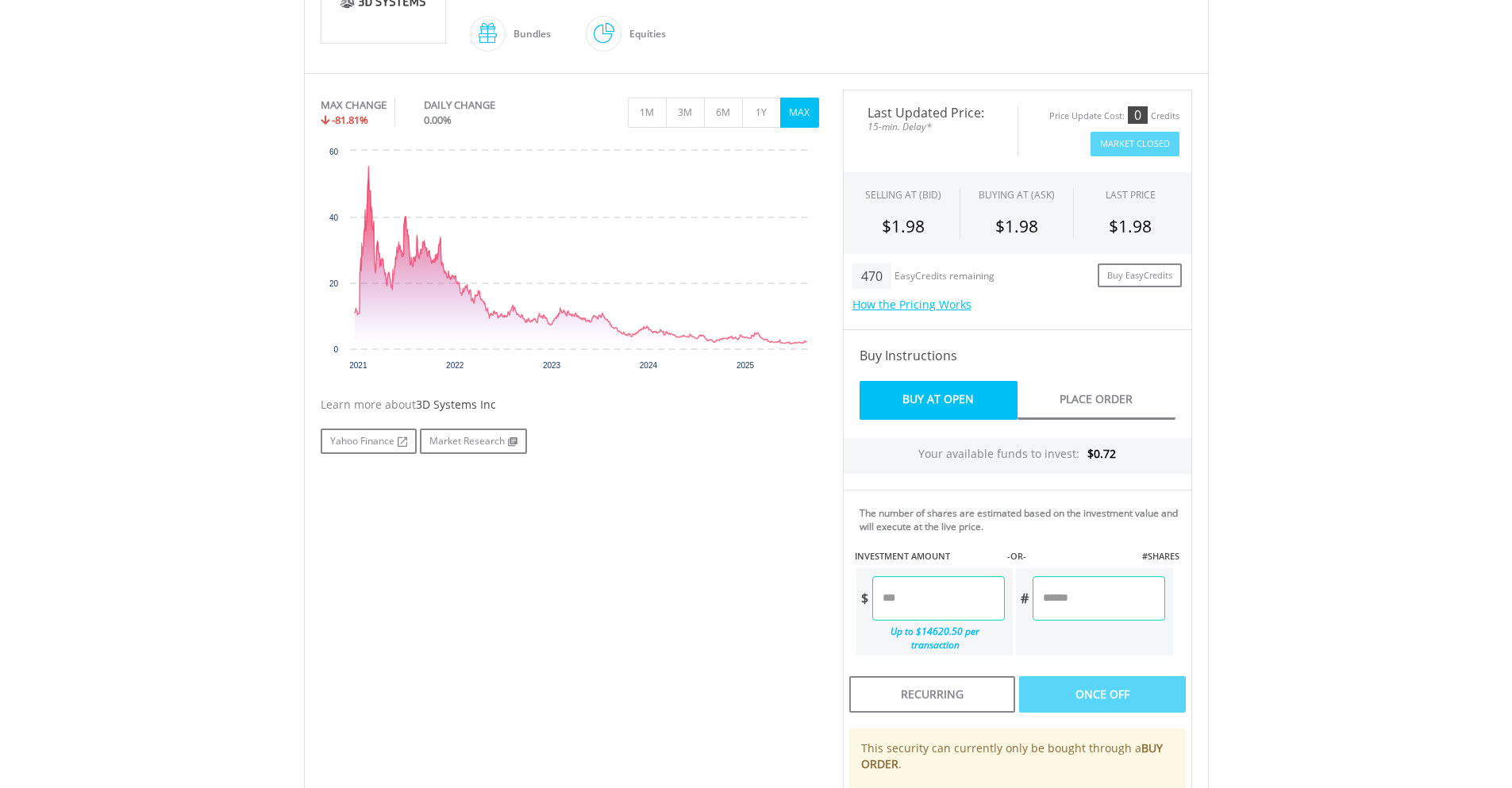
scroll to position [417, 0]
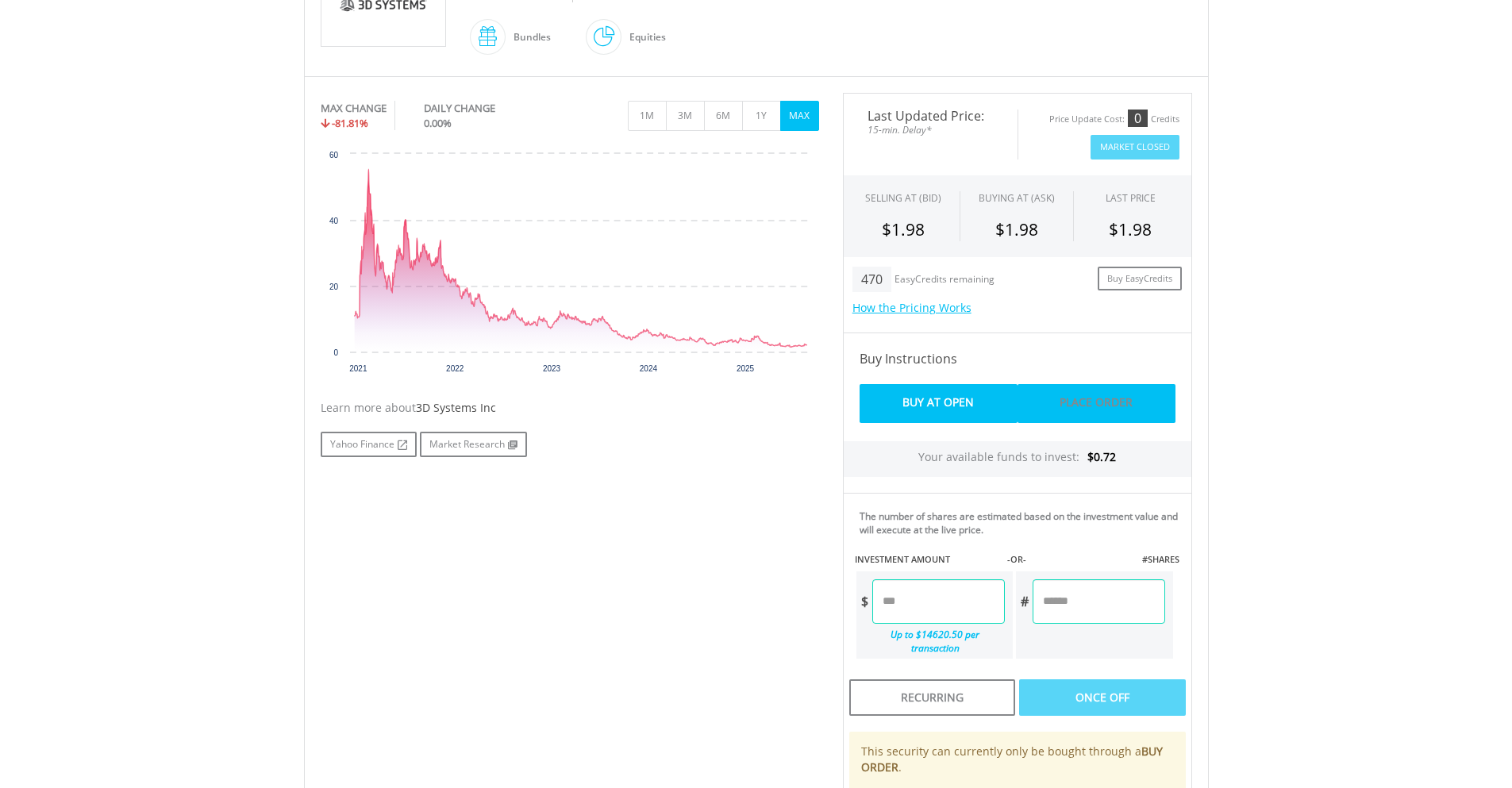
click at [1045, 419] on link "Place Order" at bounding box center [1096, 403] width 158 height 39
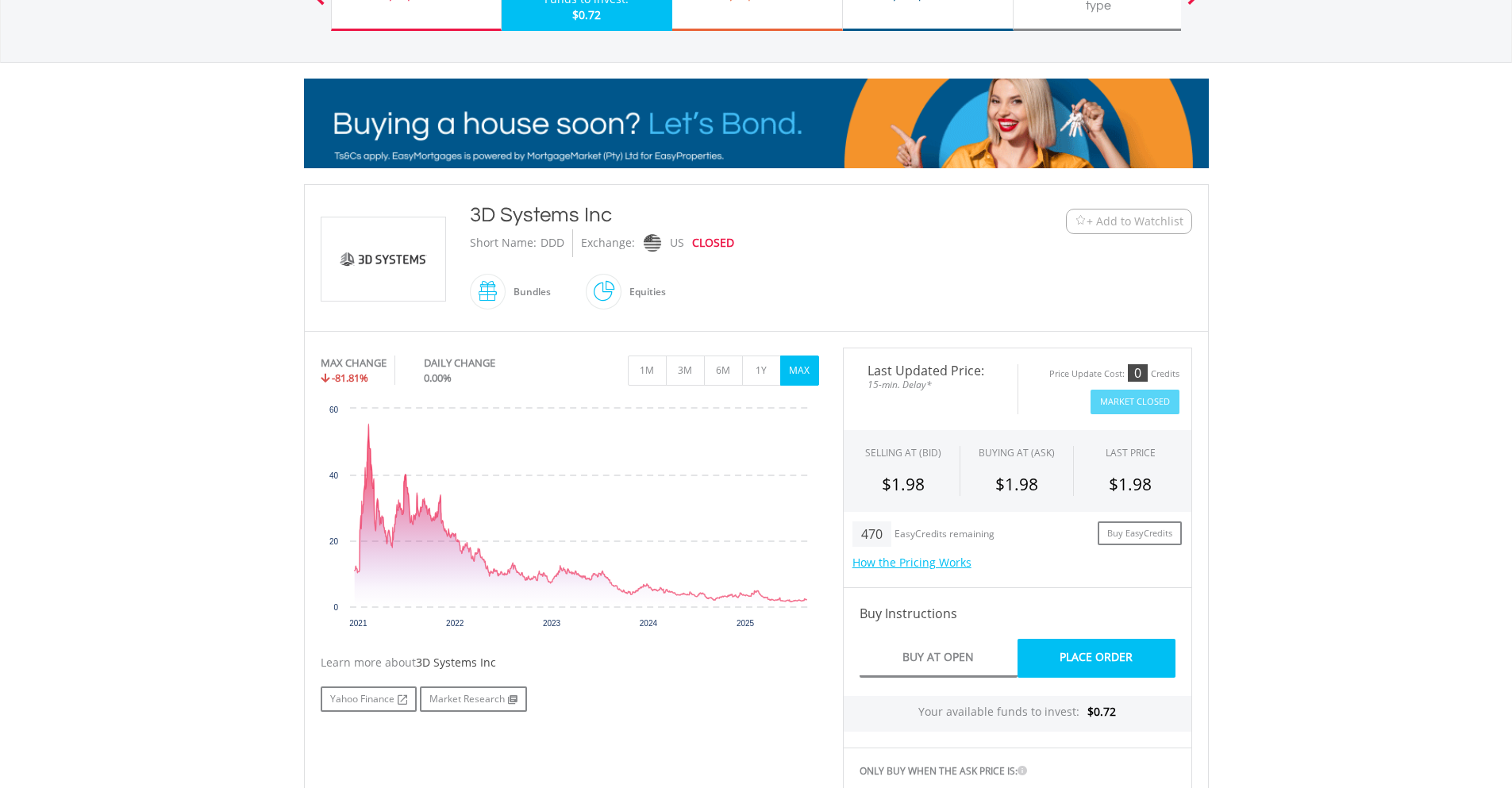
scroll to position [100, 0]
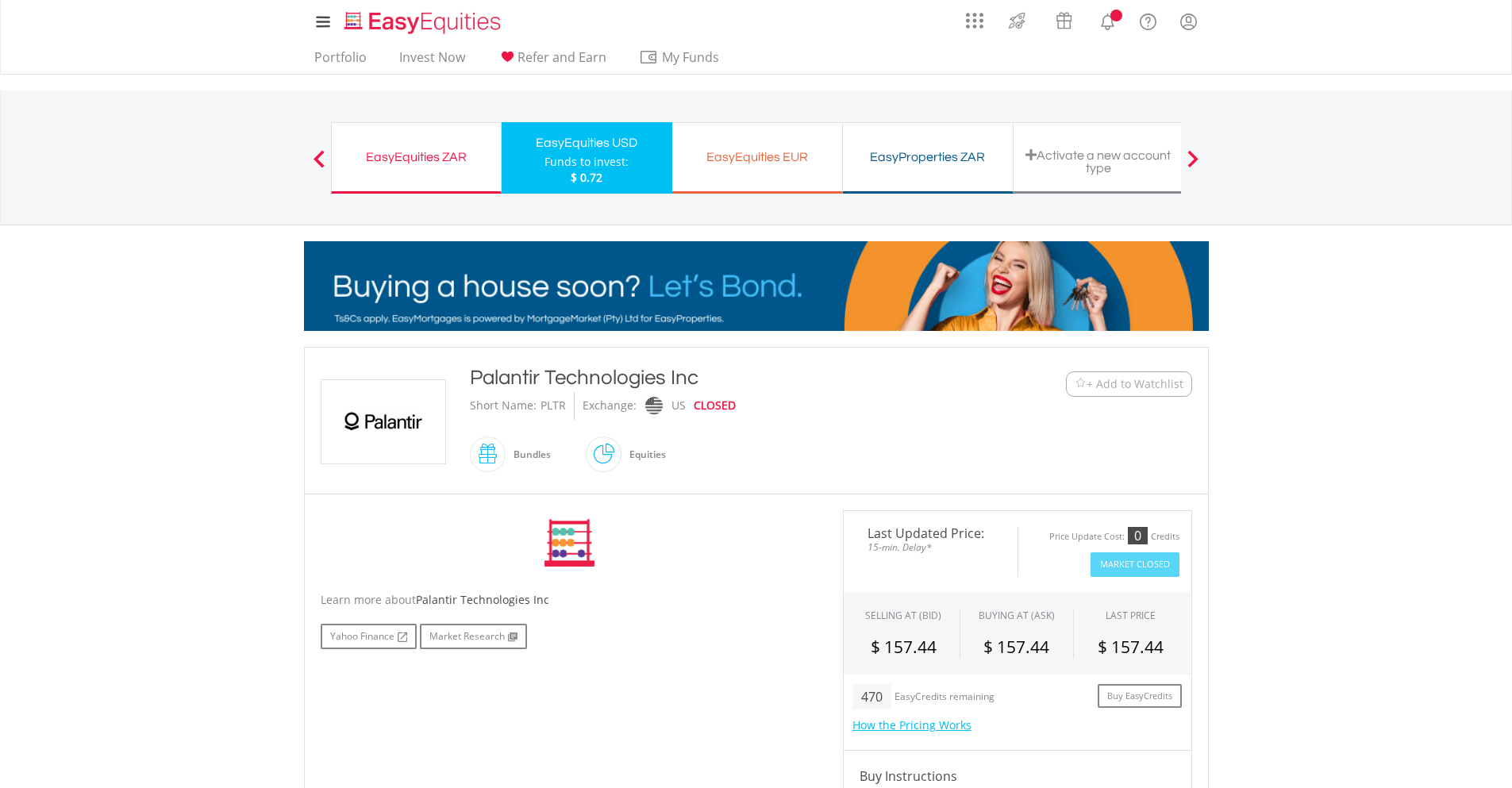
click at [1140, 385] on span "+ Add to Watchlist" at bounding box center [1134, 383] width 97 height 16
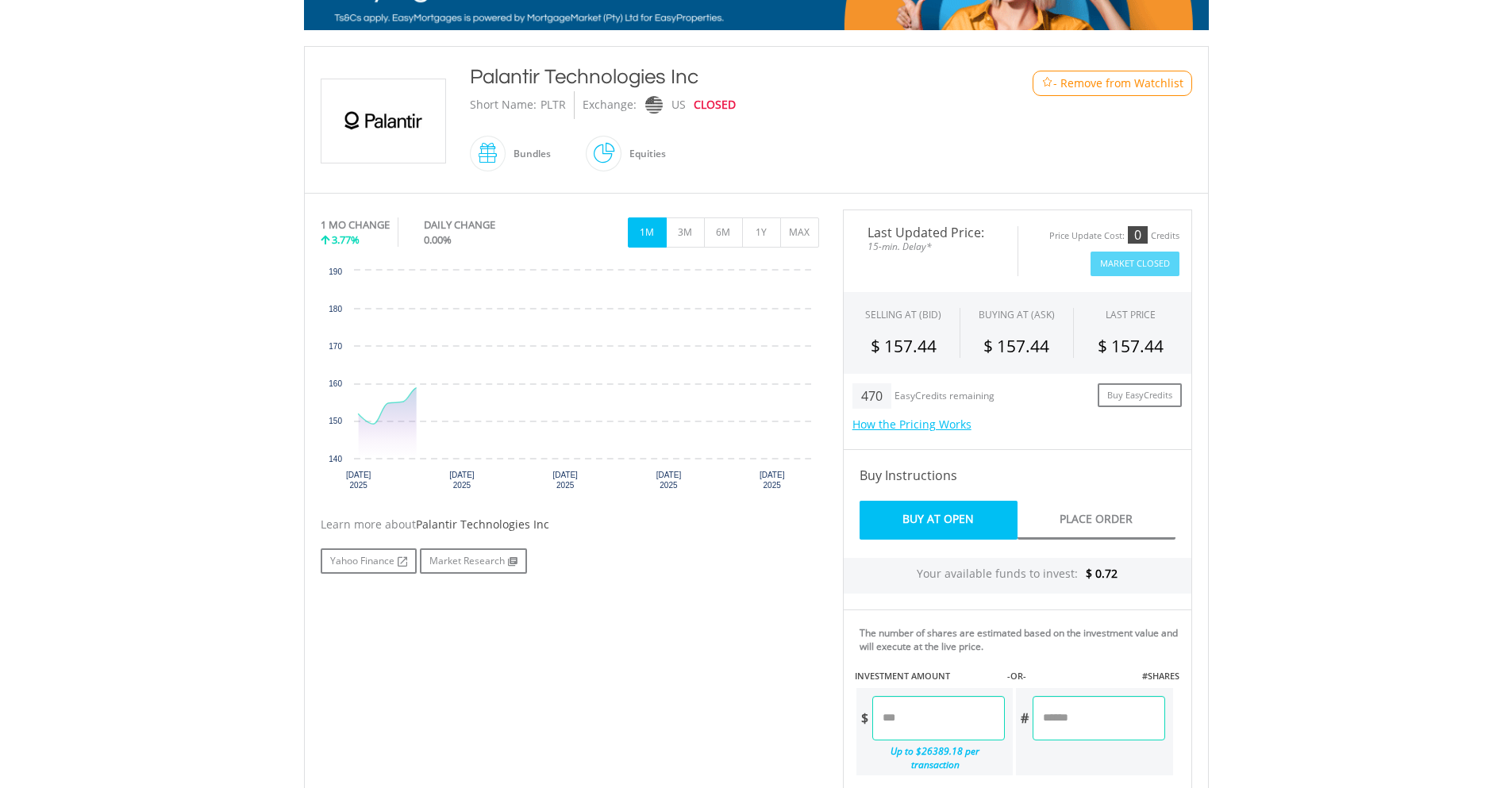
scroll to position [396, 0]
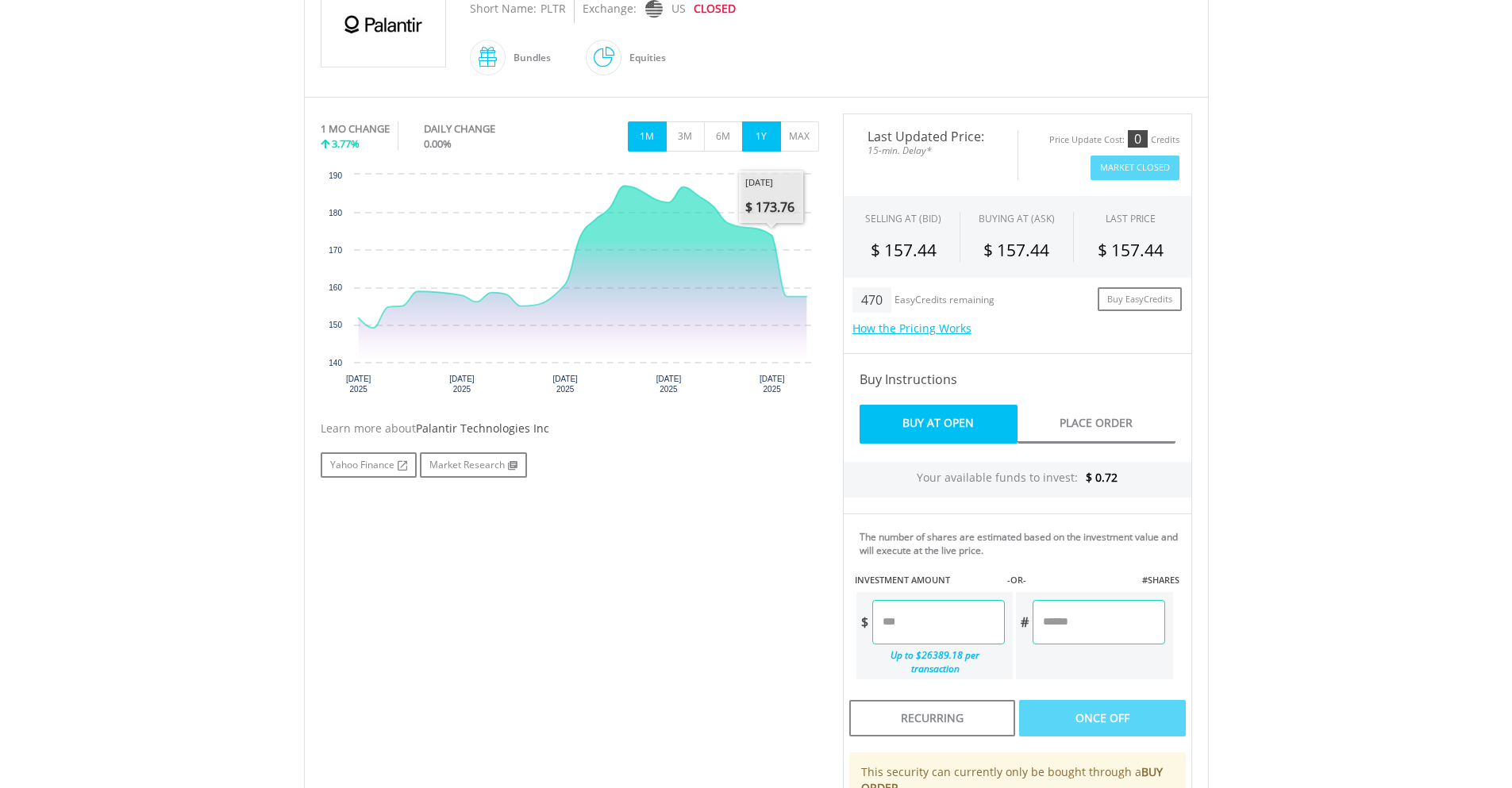
click at [761, 145] on button "1Y" at bounding box center [761, 136] width 39 height 31
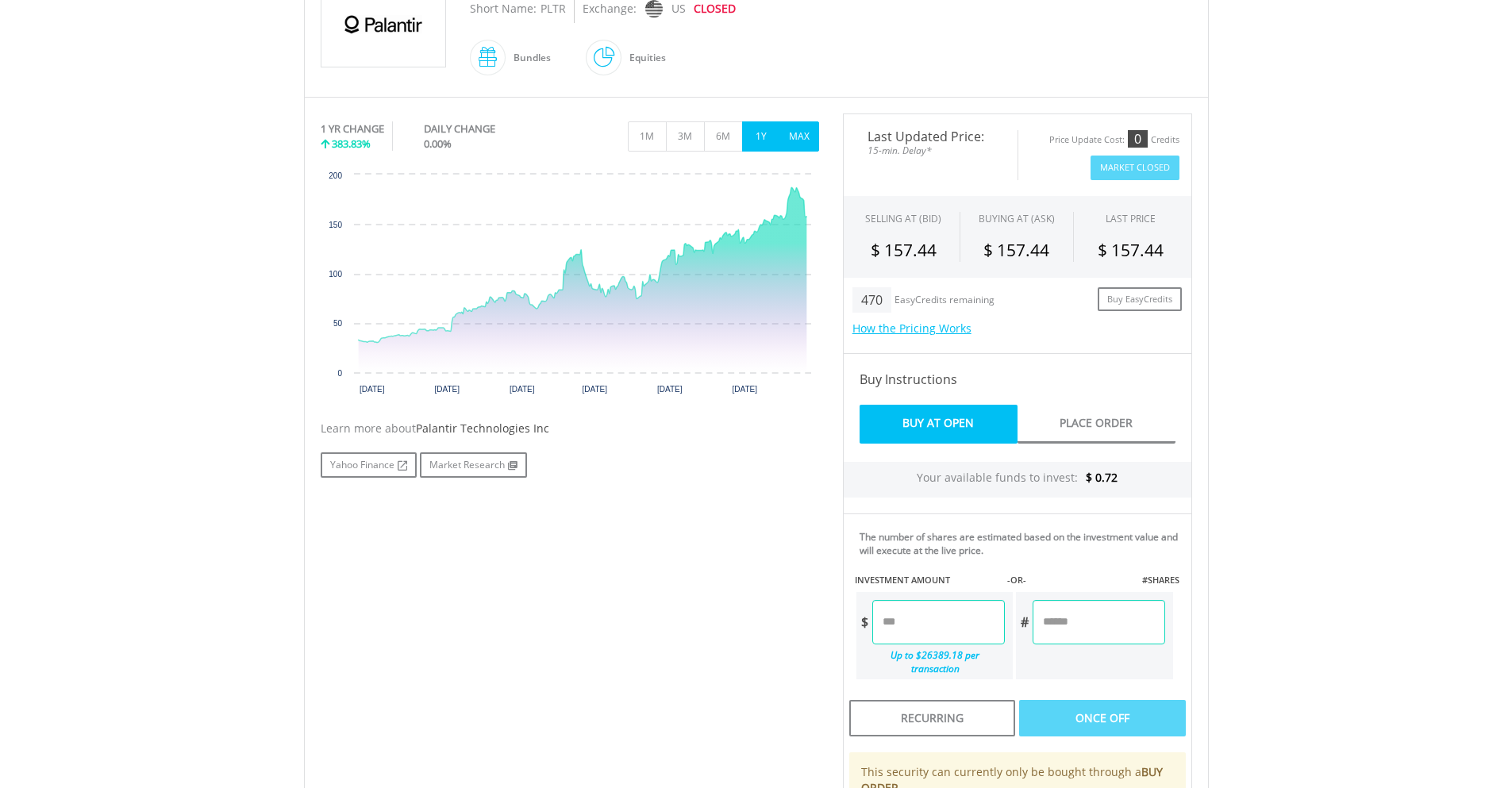
click at [815, 131] on button "MAX" at bounding box center [799, 136] width 39 height 31
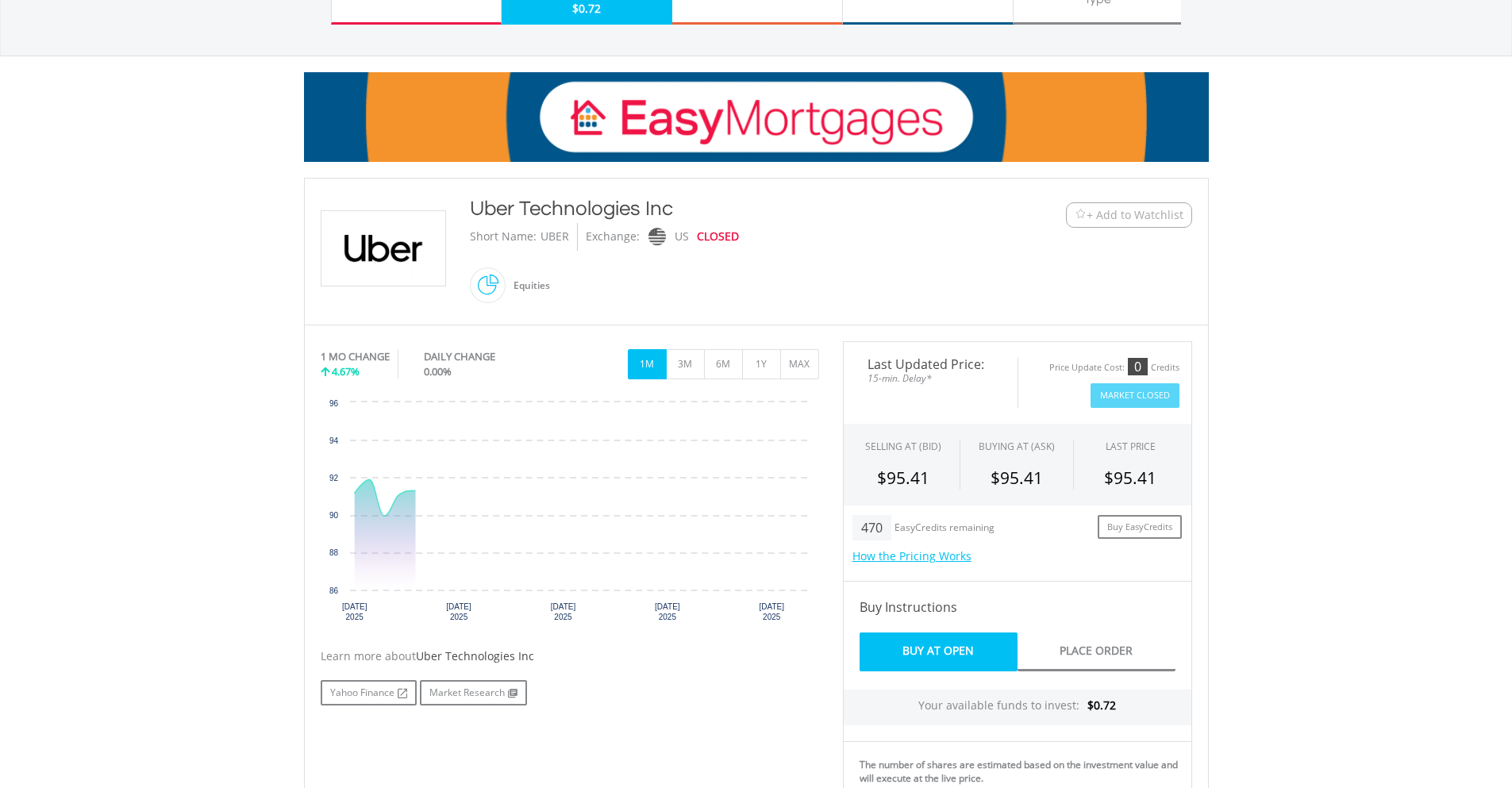
scroll to position [396, 0]
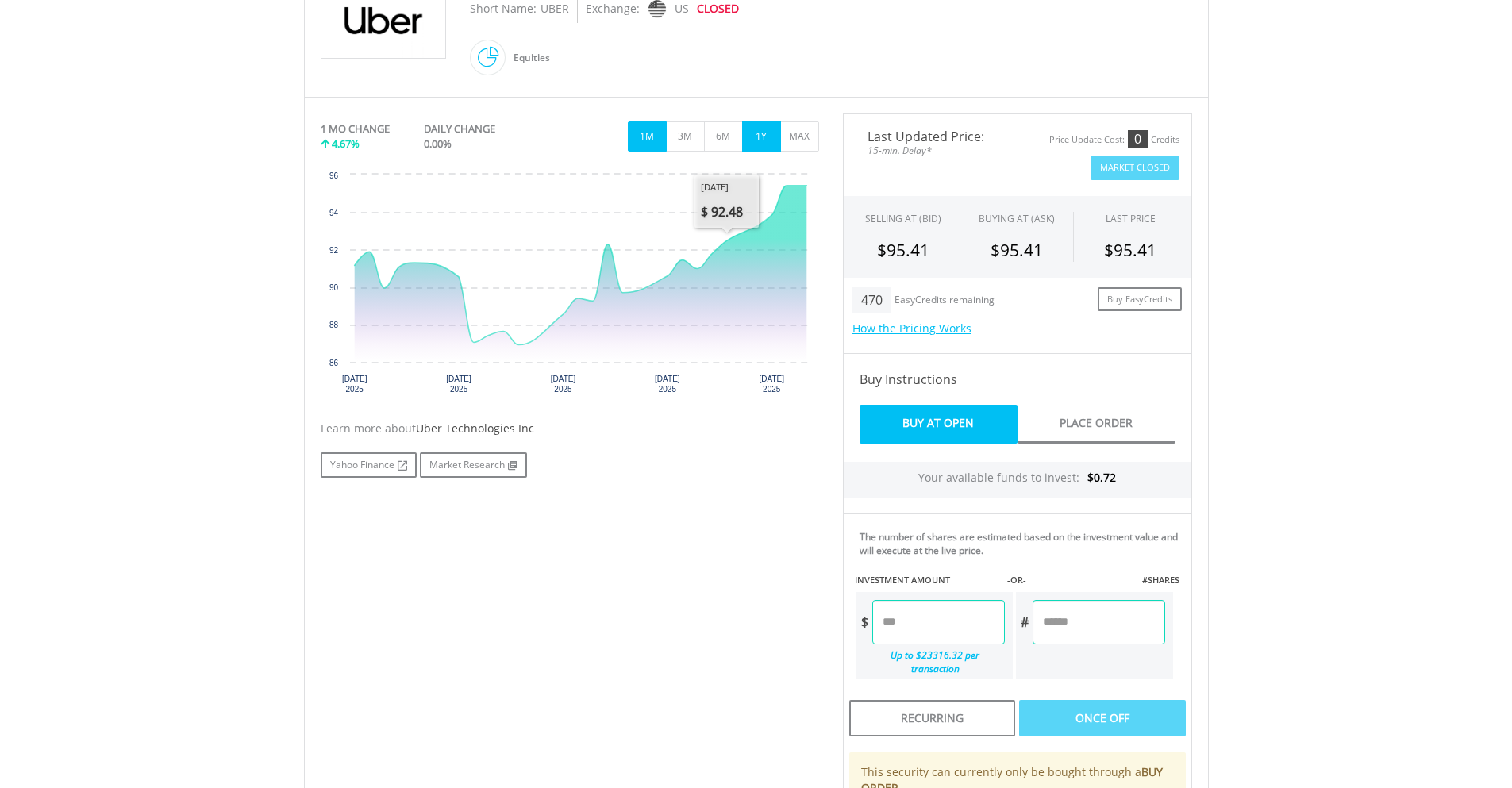
click at [755, 144] on button "1Y" at bounding box center [761, 136] width 39 height 31
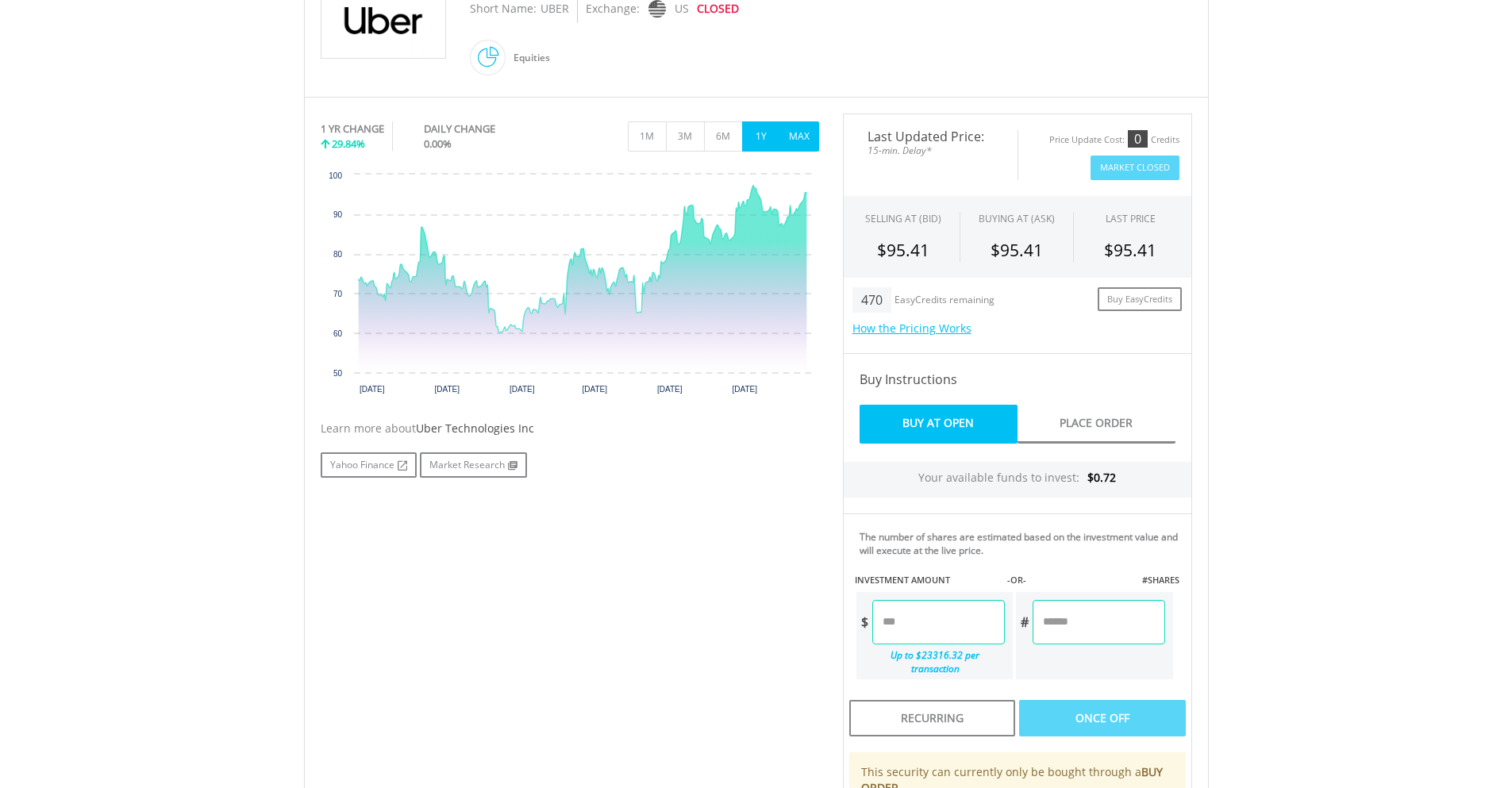
click at [802, 151] on button "MAX" at bounding box center [799, 136] width 39 height 31
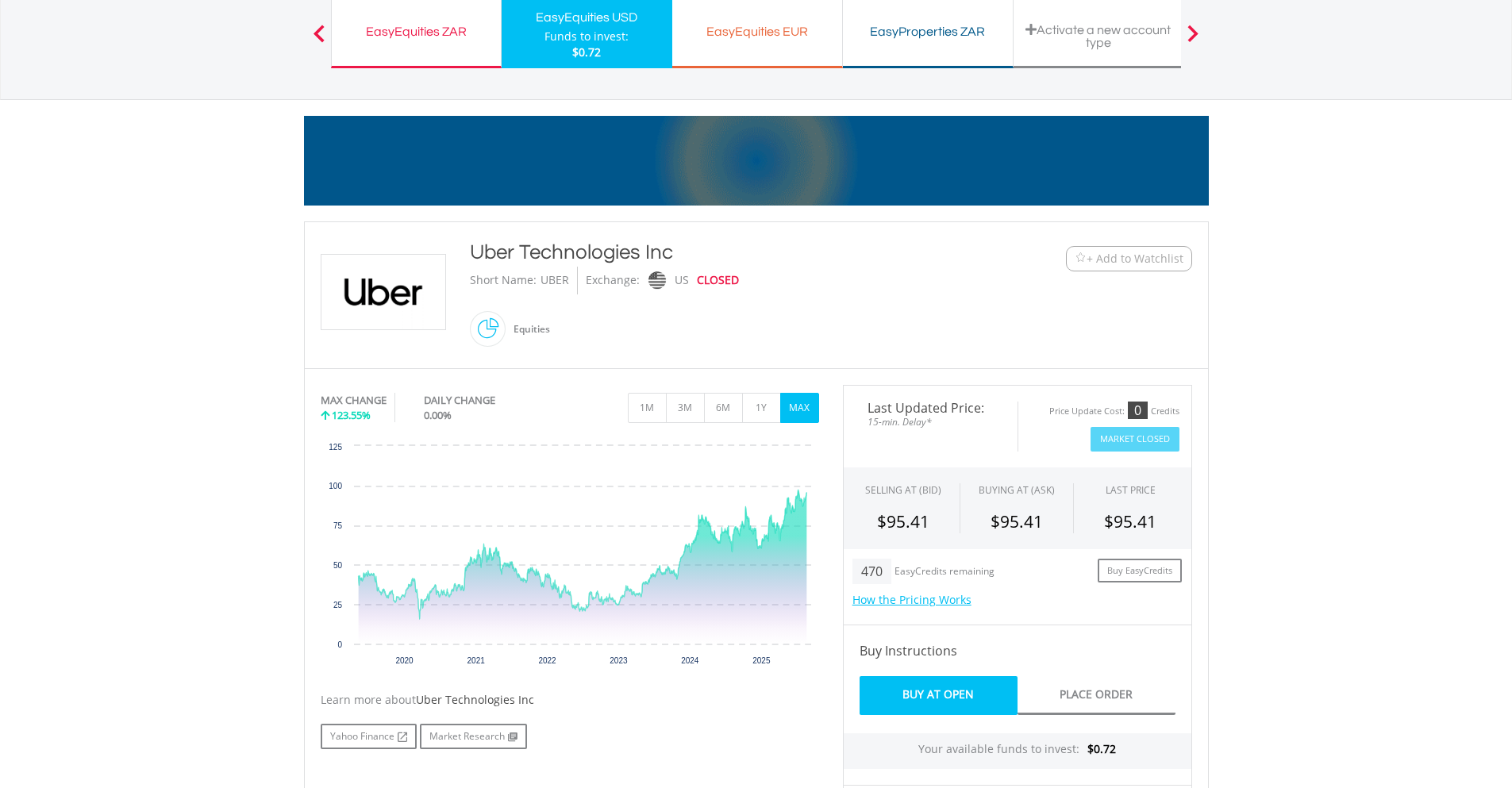
scroll to position [79, 0]
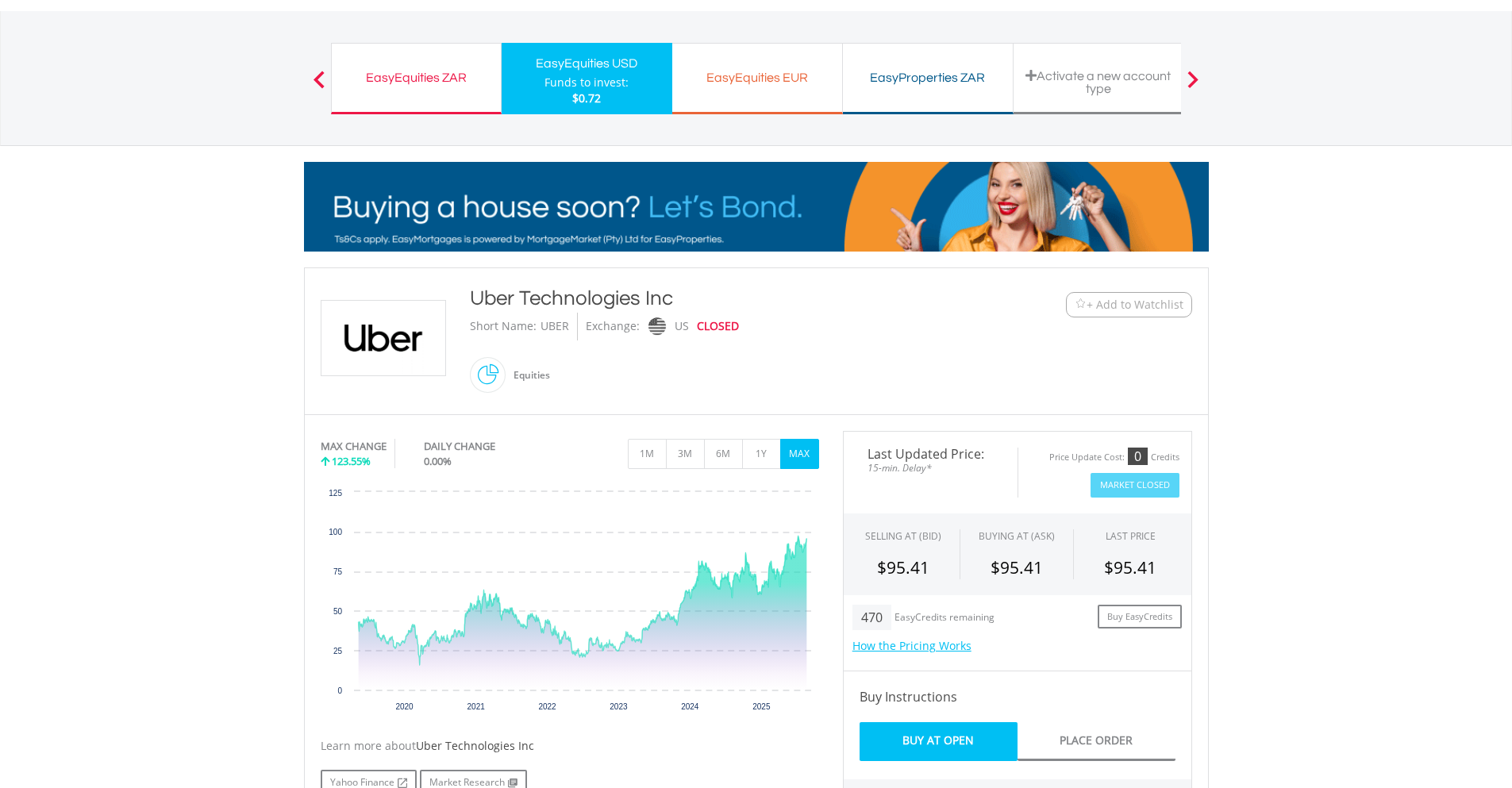
click at [1067, 298] on button "+ Add to Watchlist" at bounding box center [1129, 305] width 126 height 26
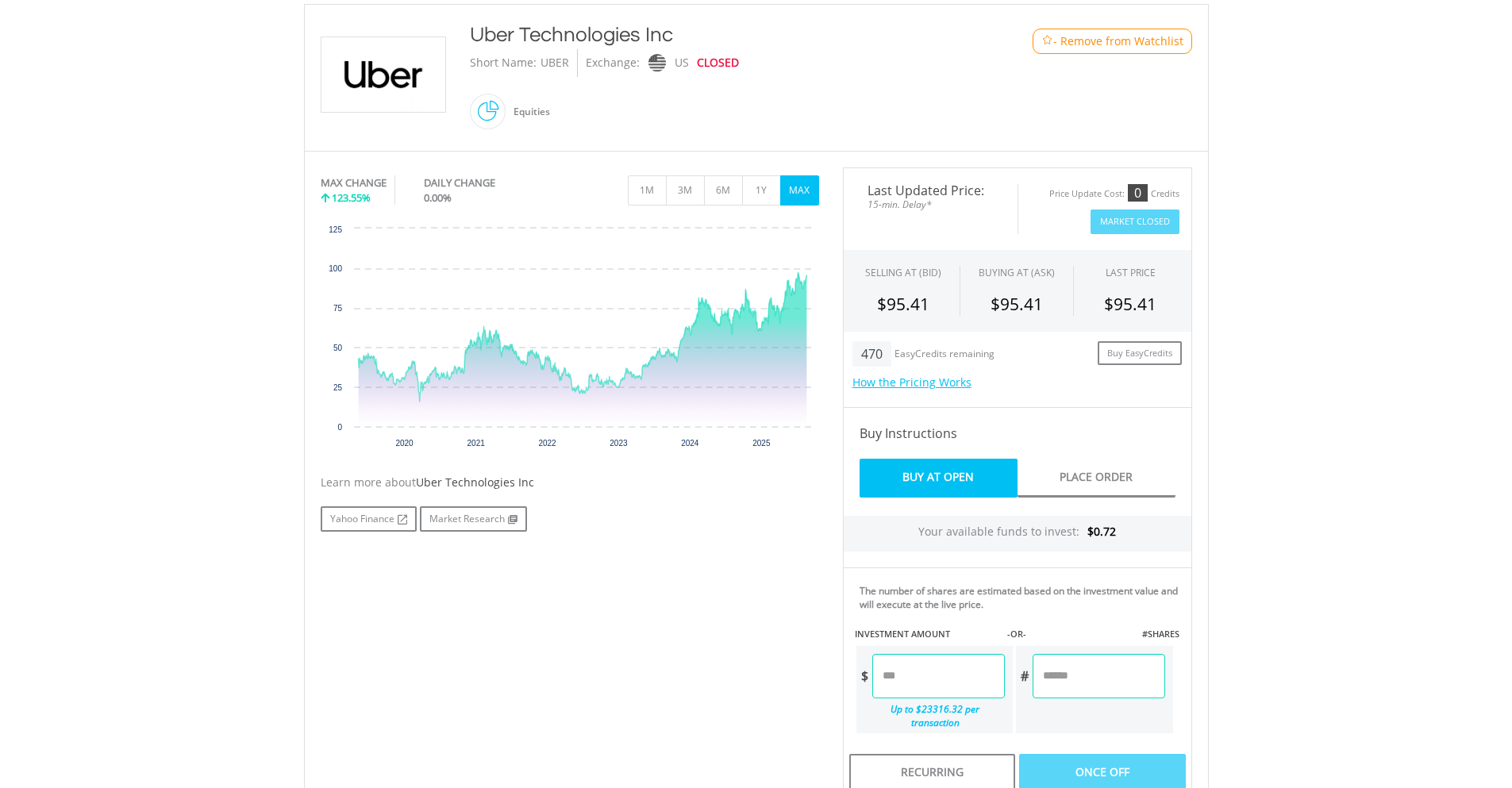
scroll to position [338, 0]
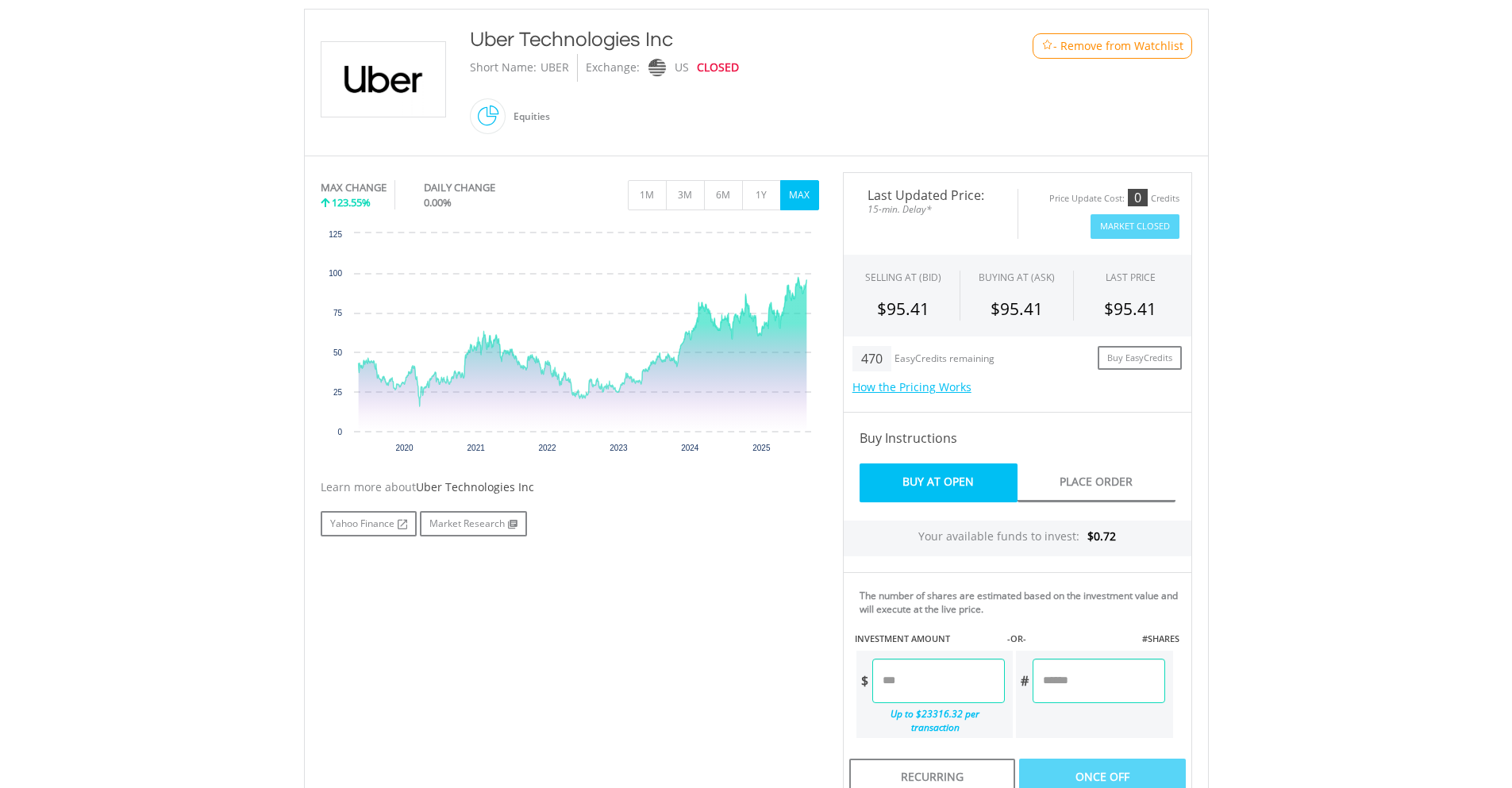
click at [1301, 303] on body "My Investments Invest Now New Listings Sell My Recurring Investments Pending Or…" at bounding box center [756, 477] width 1512 height 1630
